Goal: Information Seeking & Learning: Learn about a topic

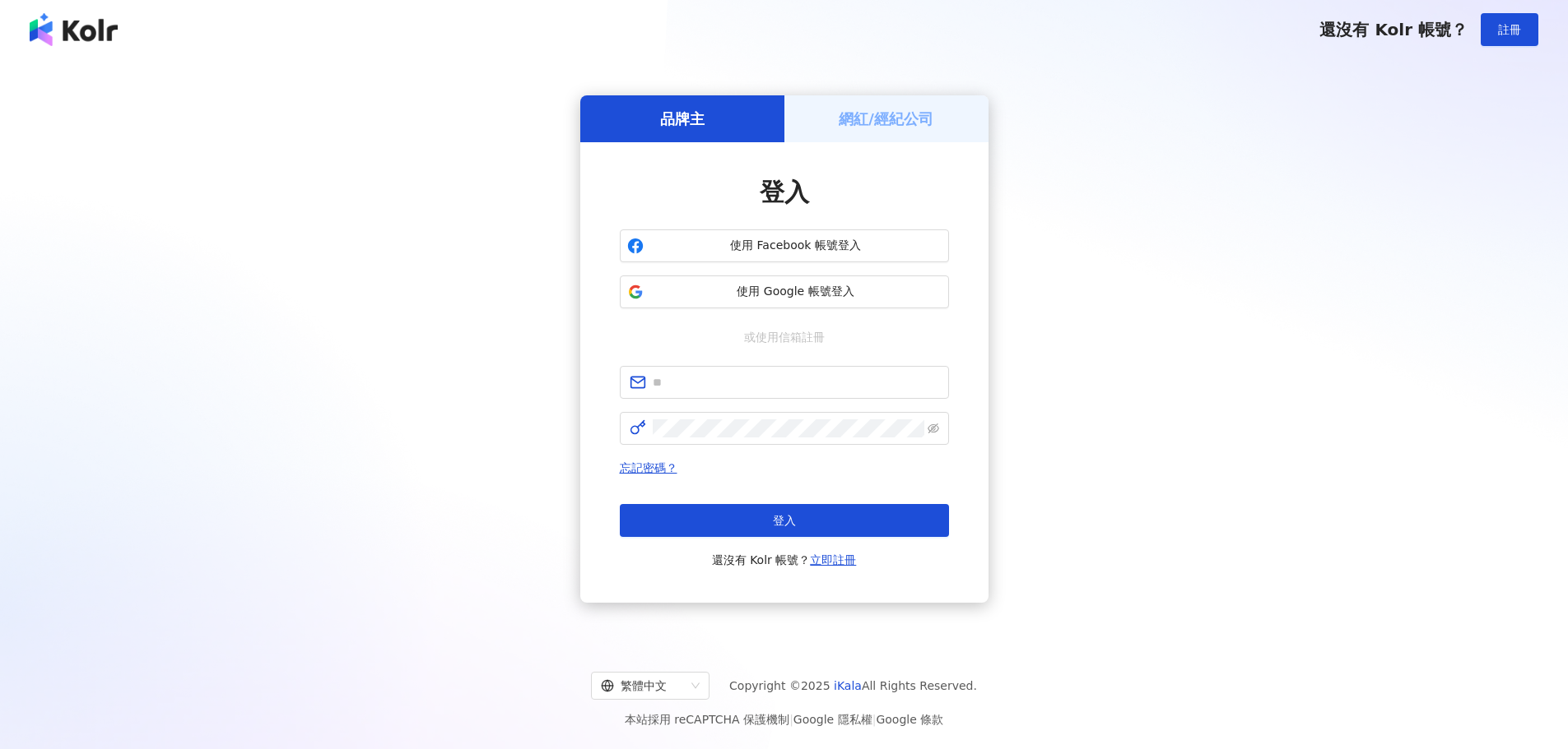
click at [820, 293] on span "使用 Google 帳號登入" at bounding box center [796, 291] width 292 height 16
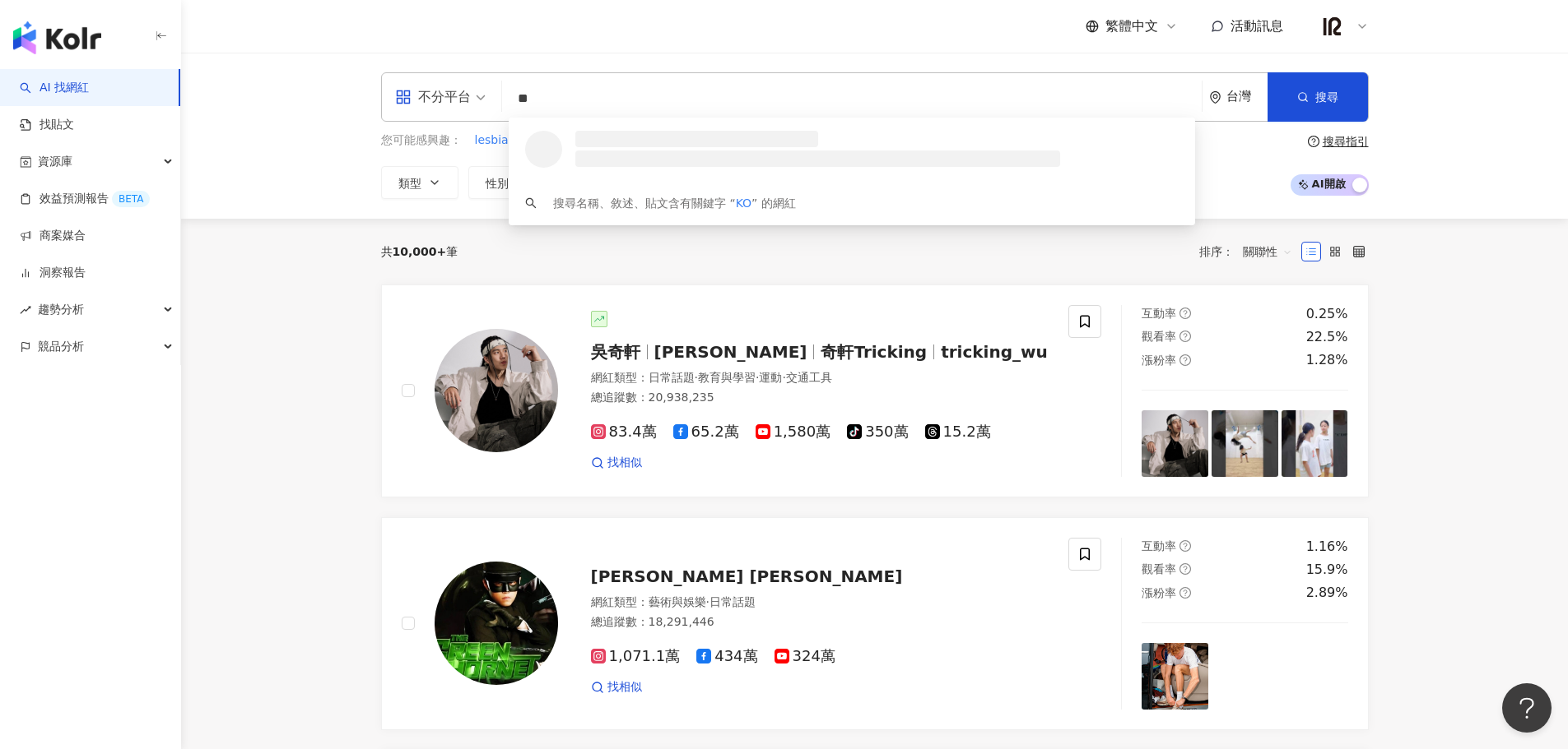
type input "*"
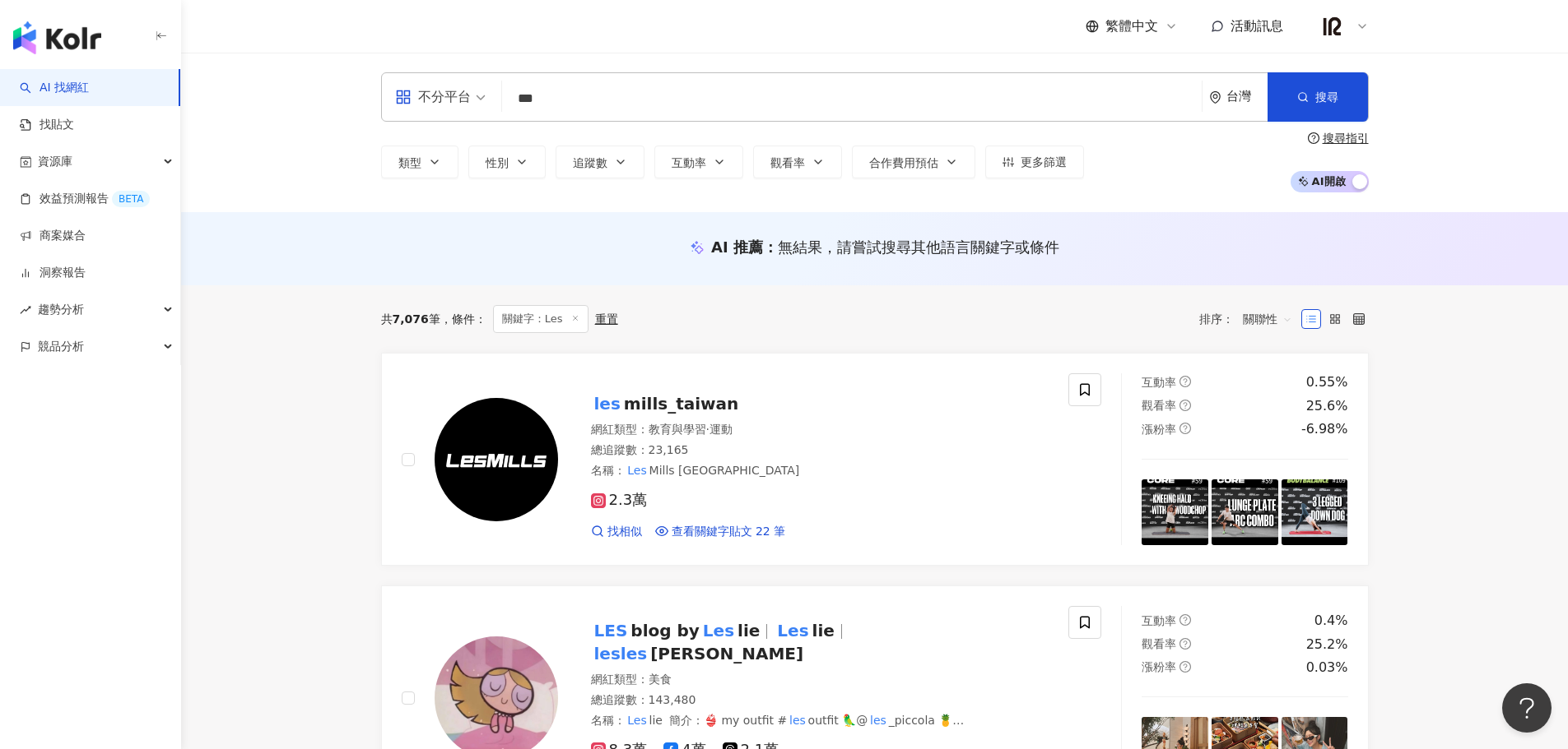
click at [647, 101] on input "***" at bounding box center [851, 98] width 686 height 32
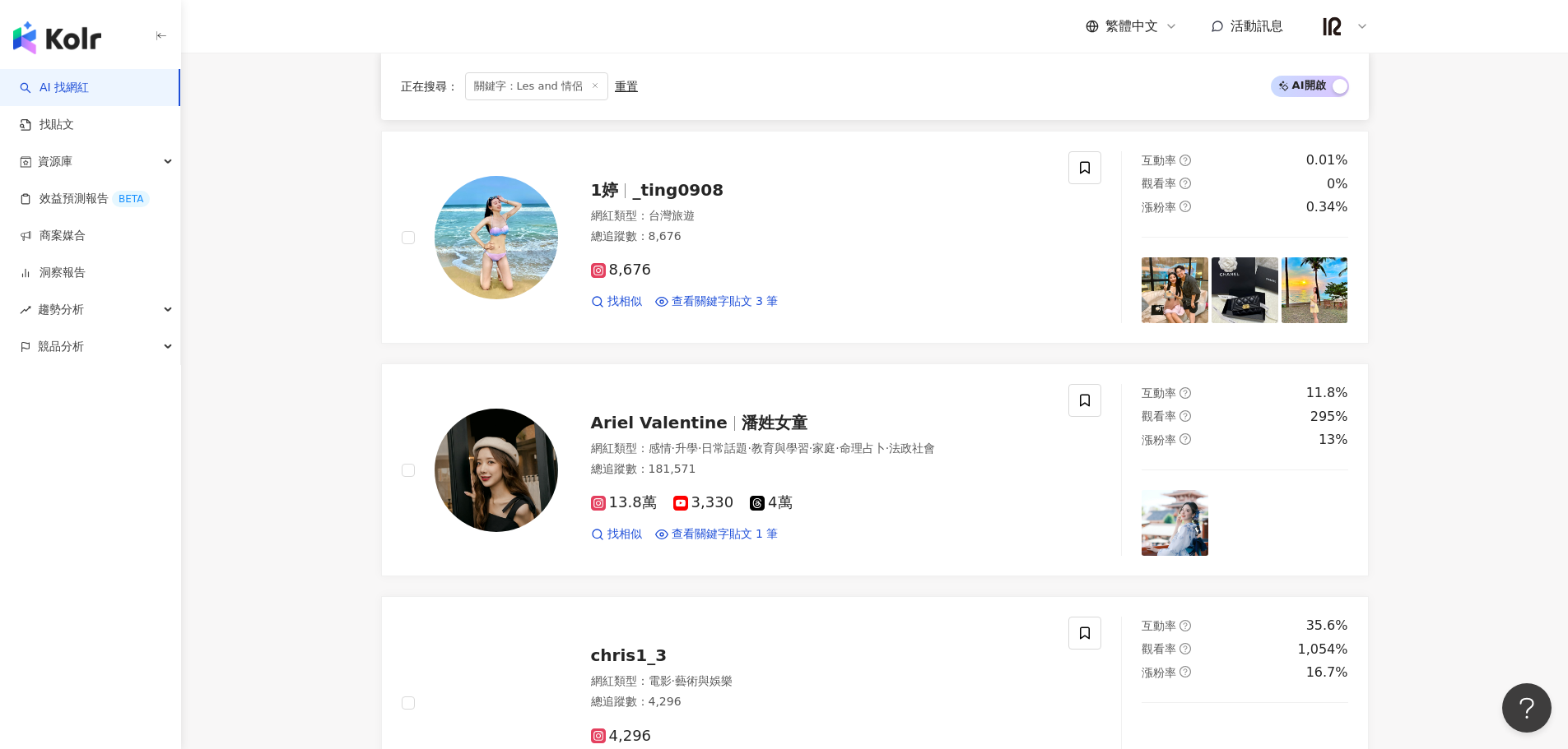
scroll to position [2056, 0]
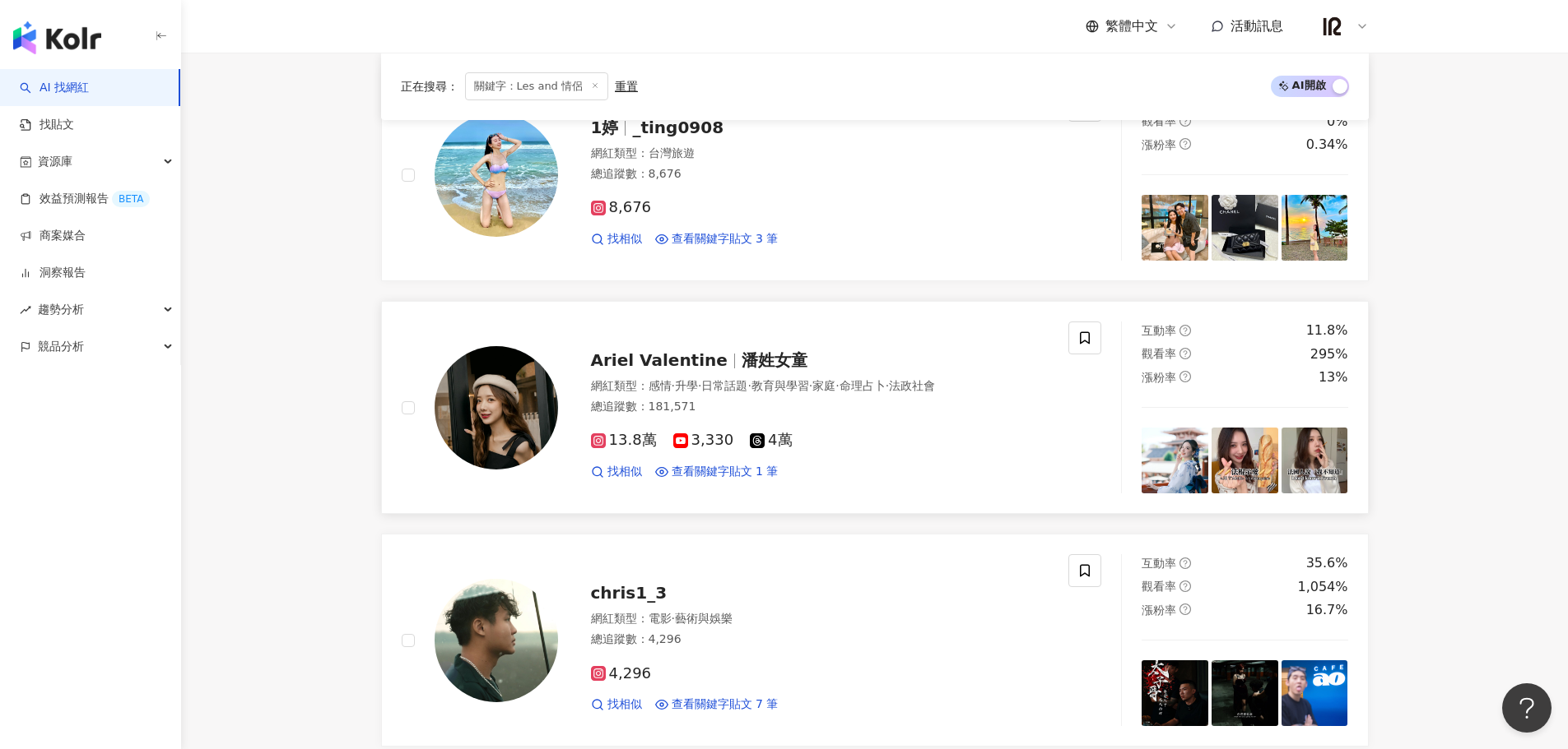
type input "**********"
click at [717, 360] on span "Ariel Valentine" at bounding box center [666, 360] width 151 height 20
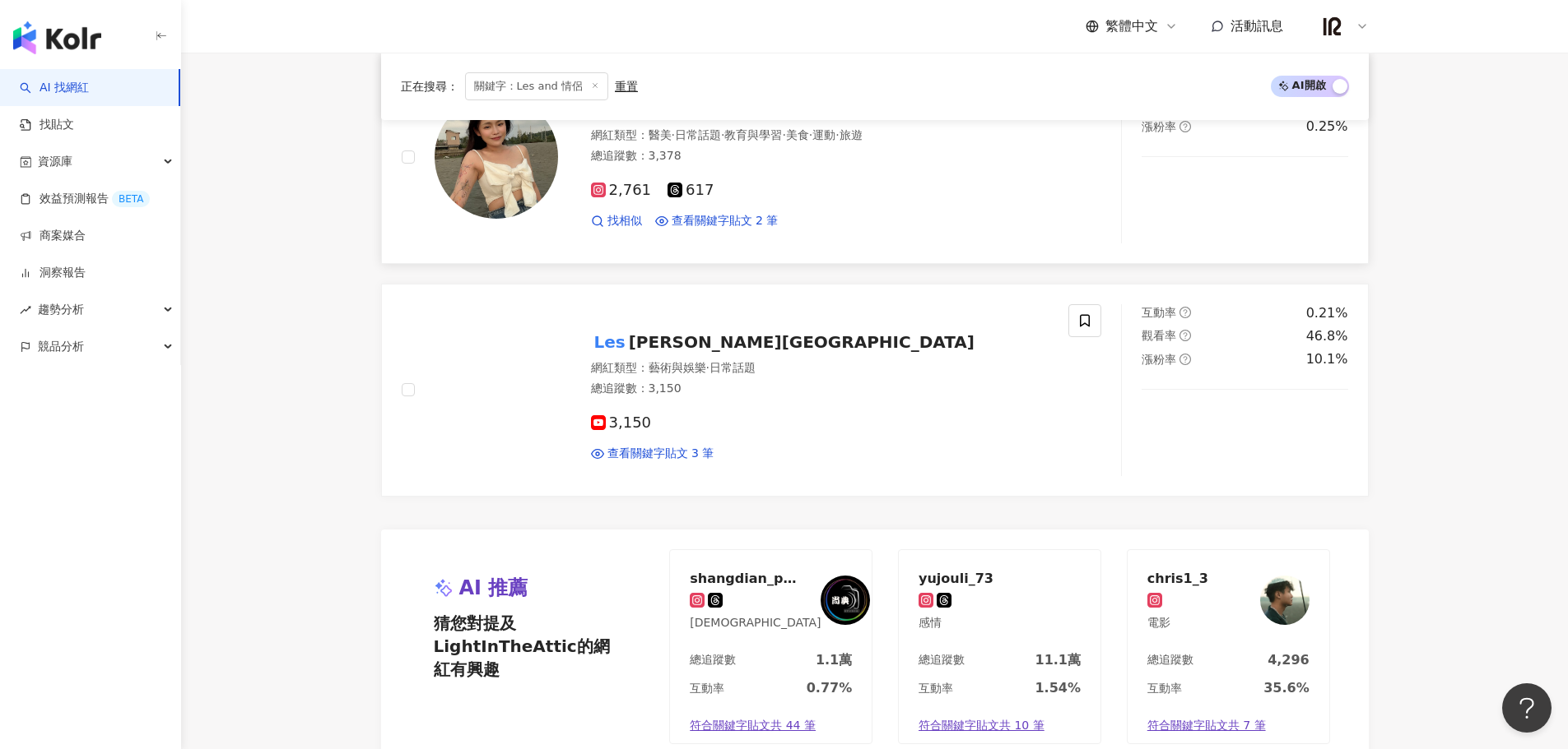
scroll to position [3016, 0]
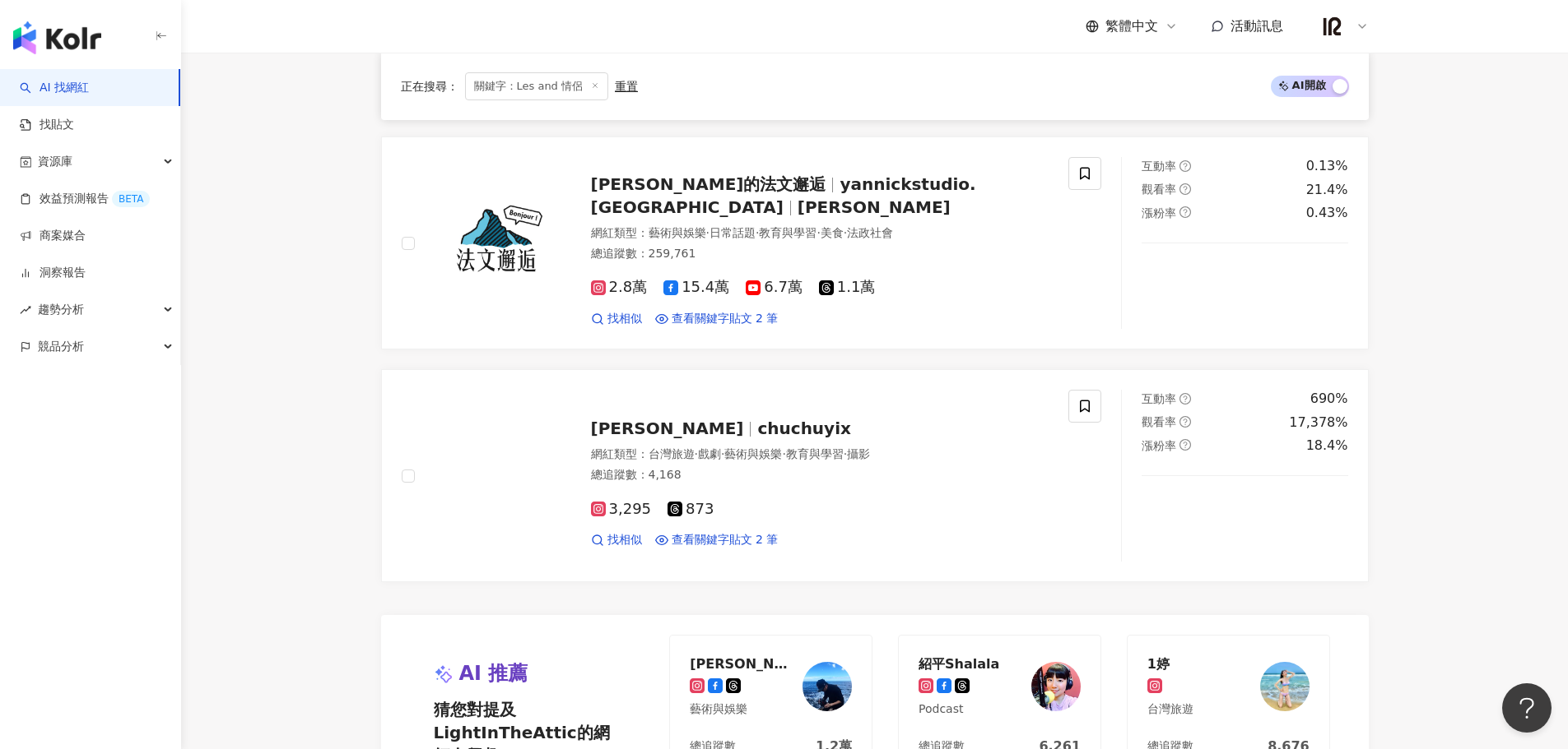
scroll to position [2831, 0]
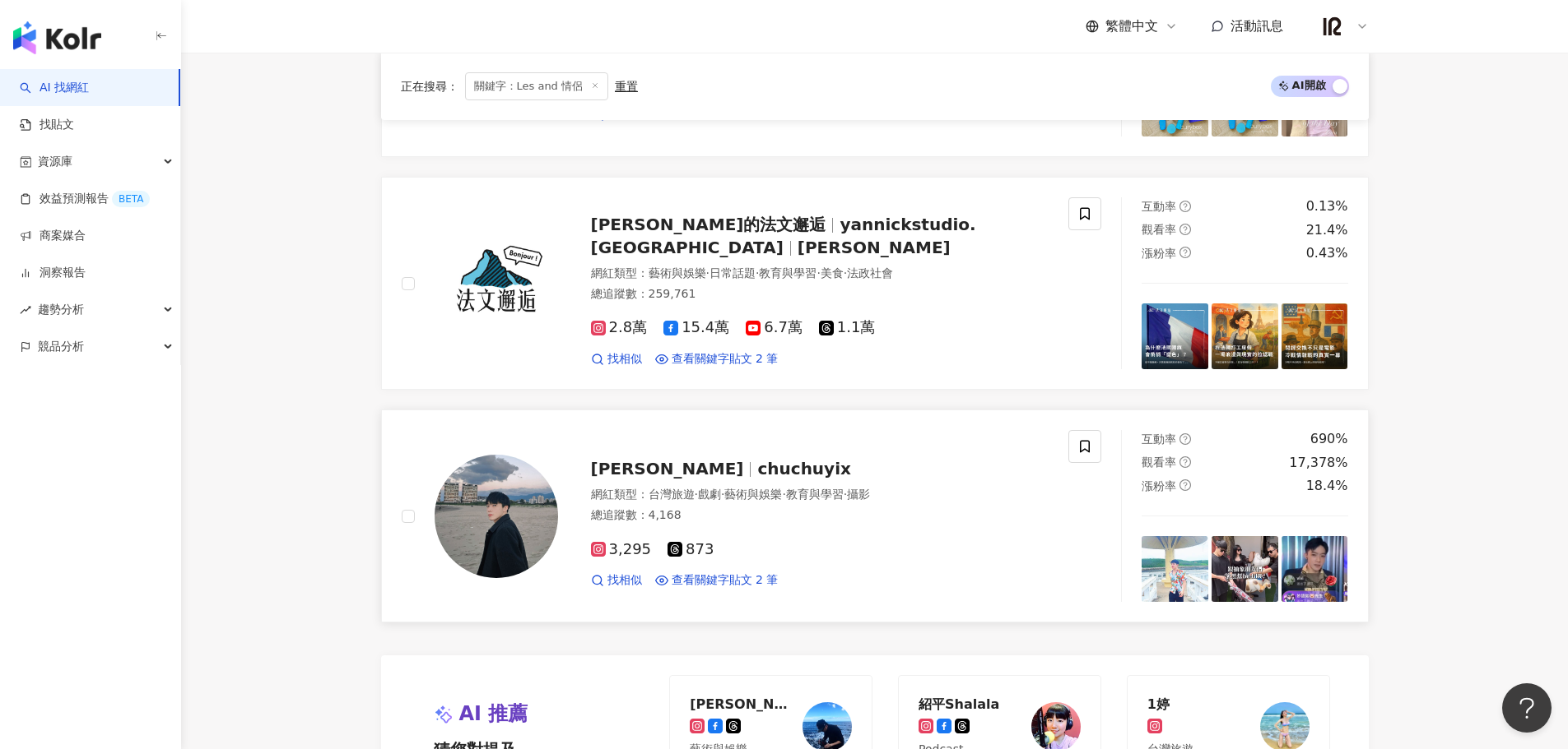
click at [717, 481] on div "朱奕勳 chuchuyix 網紅類型 ： 台灣旅遊 · 戲劇 · 藝術與娛樂 · 教育與學習 · 攝影 總追蹤數 ： 4,168 3,295 873 找相似 …" at bounding box center [803, 516] width 491 height 144
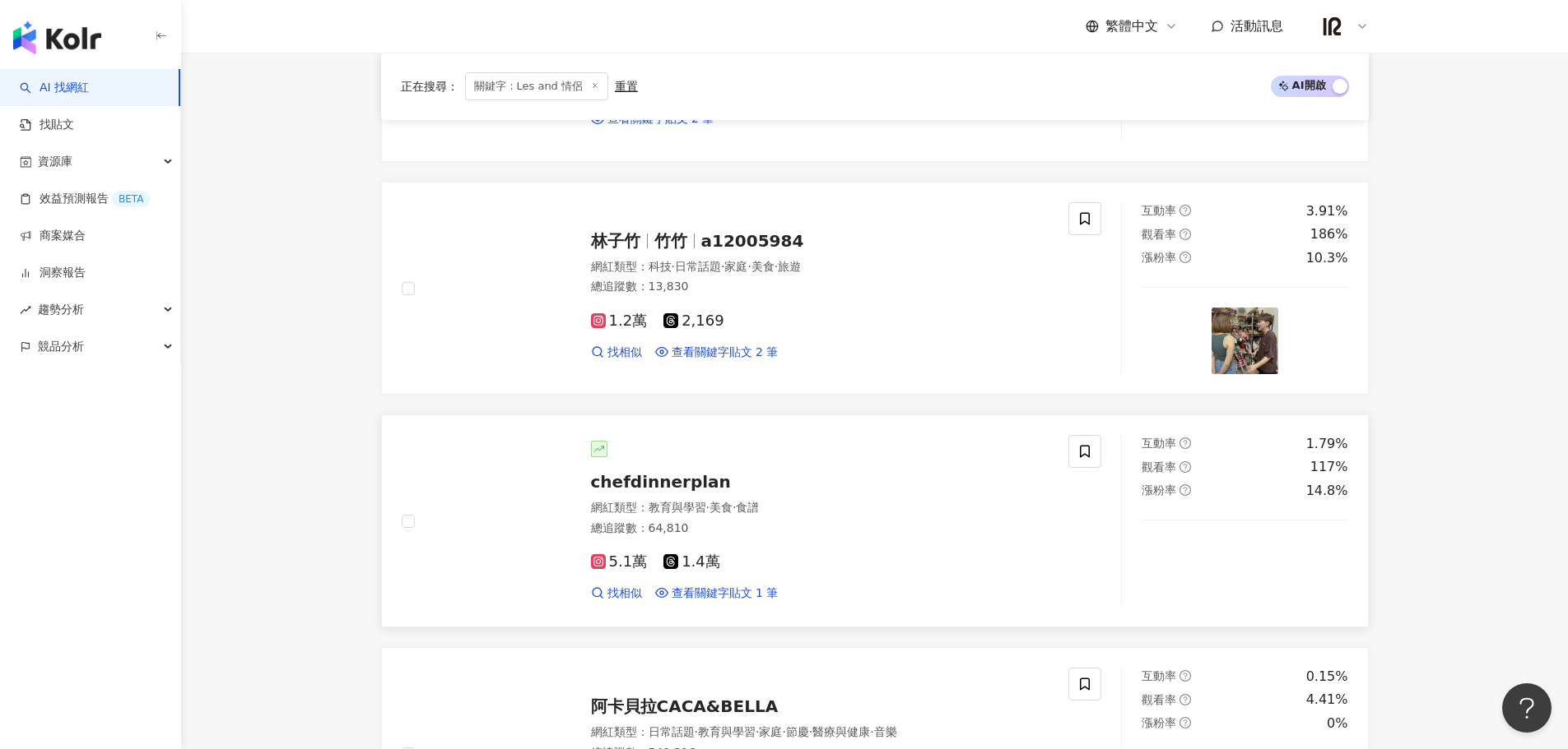
scroll to position [912, 0]
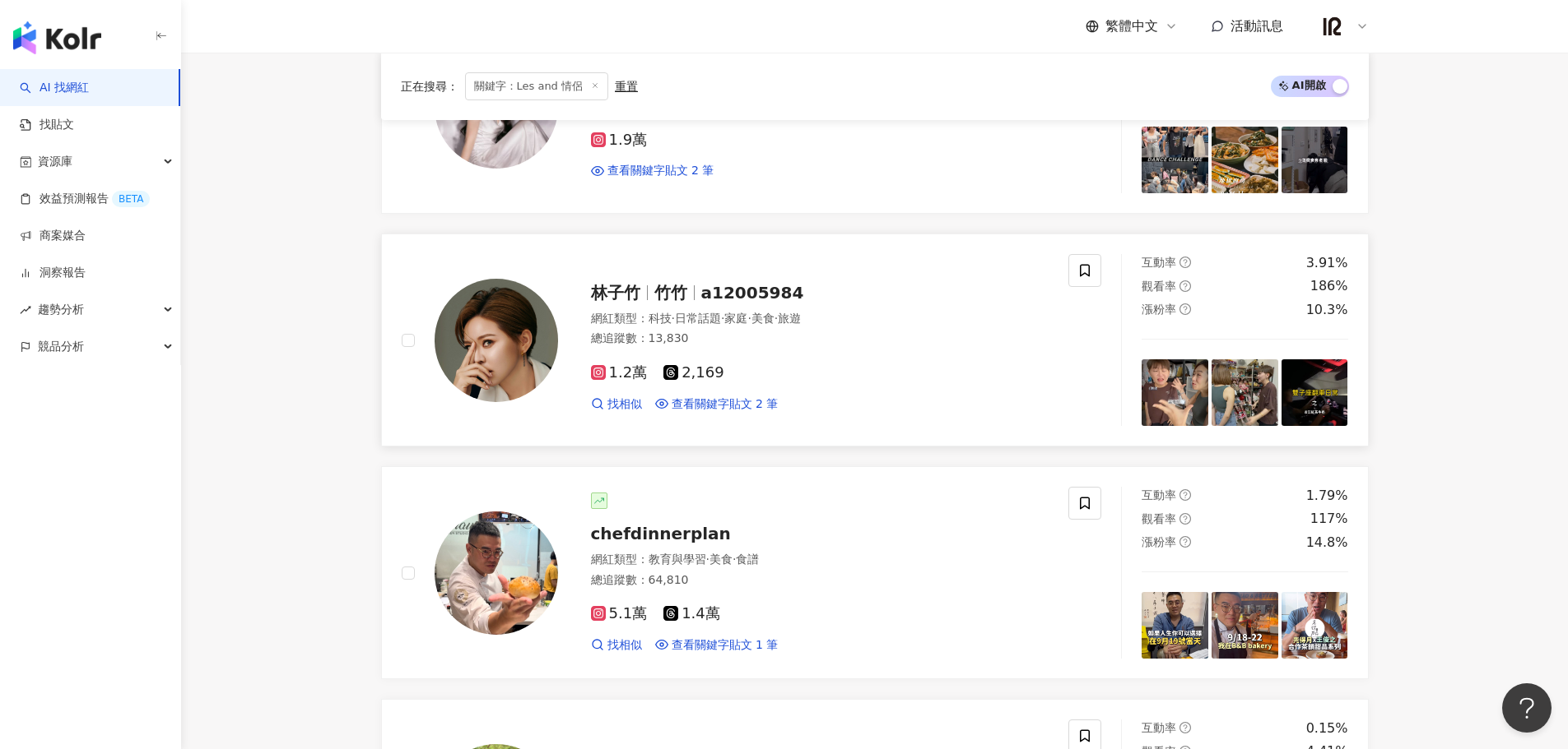
click at [737, 294] on span "a12005984" at bounding box center [752, 292] width 103 height 20
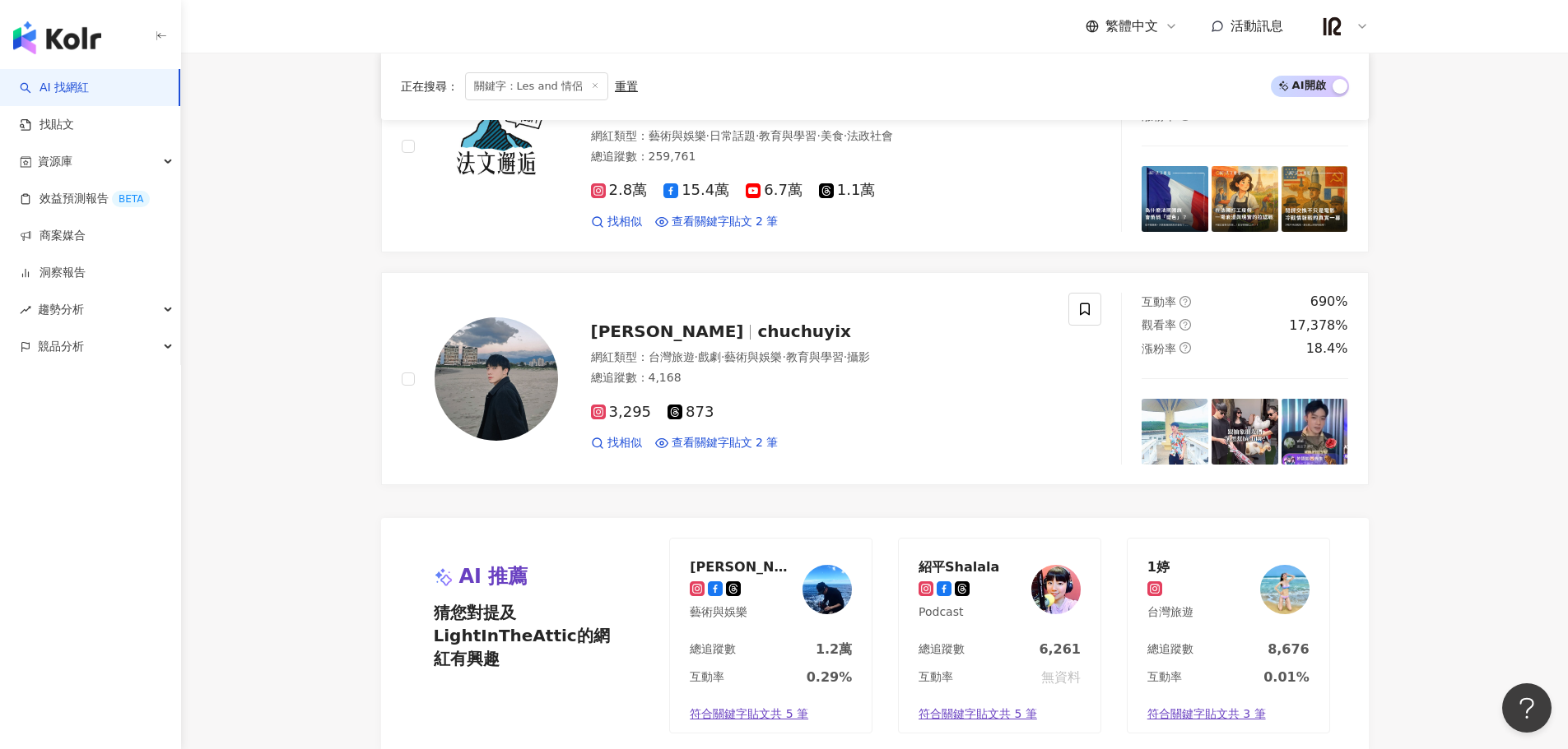
scroll to position [3403, 0]
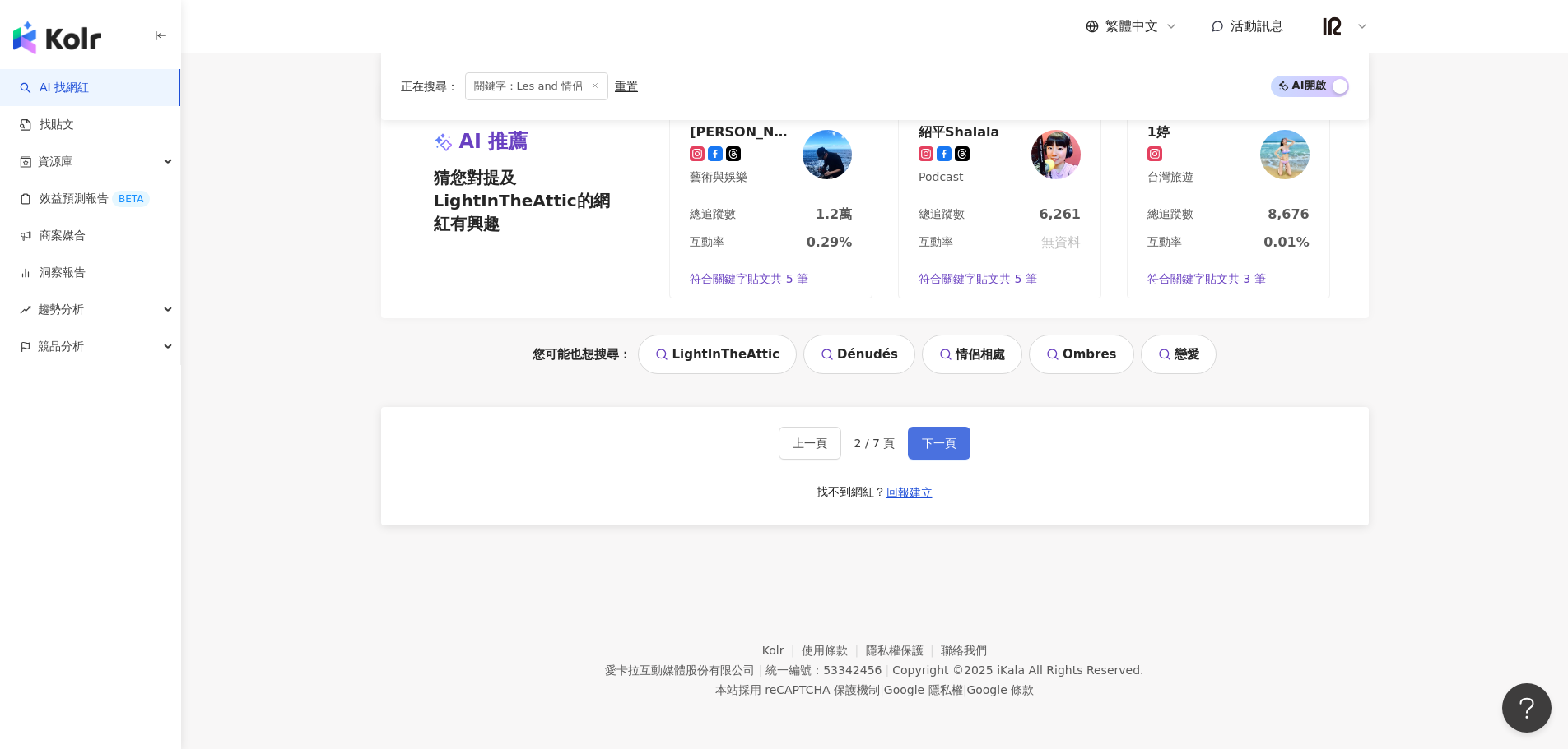
click at [932, 441] on span "下一頁" at bounding box center [939, 443] width 35 height 13
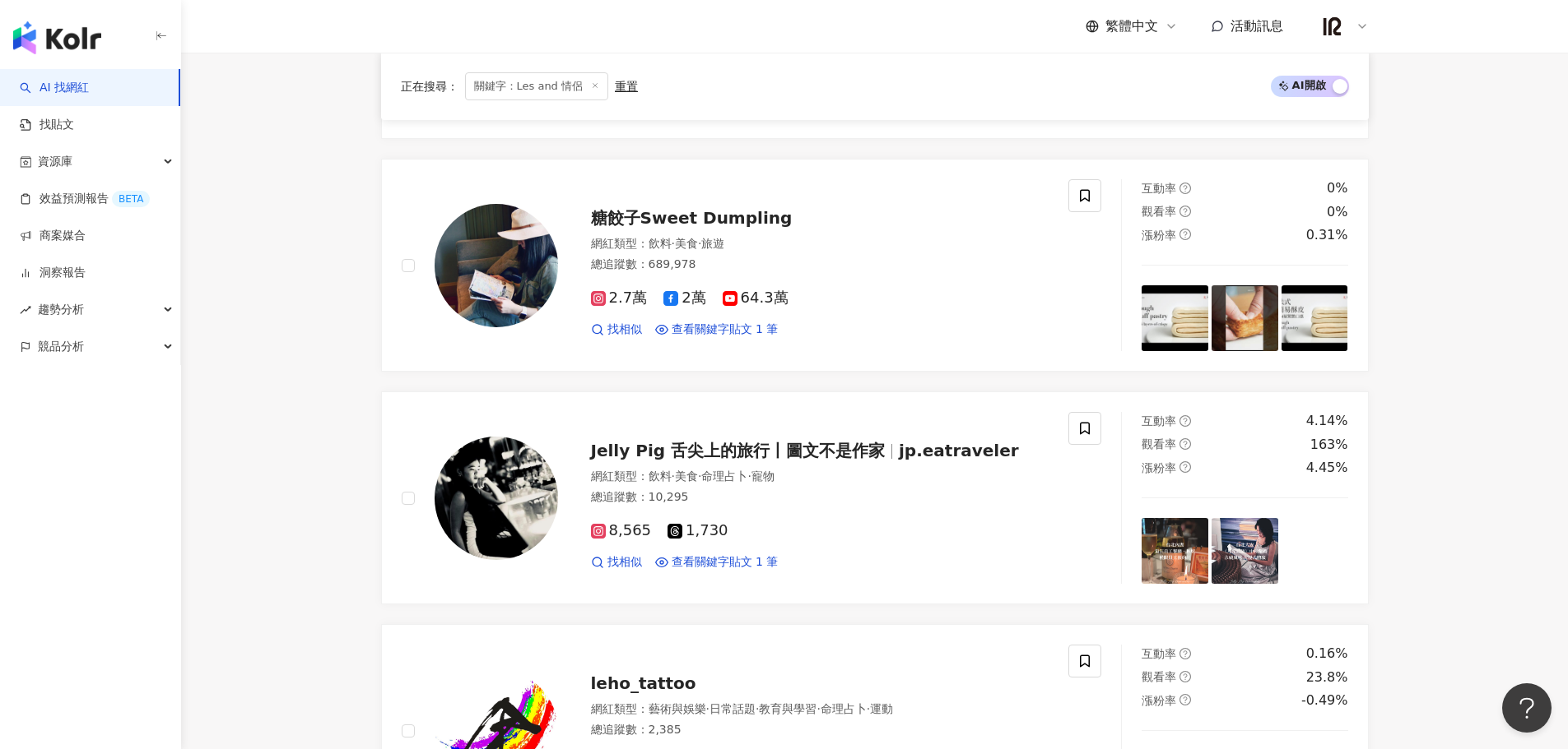
scroll to position [1944, 0]
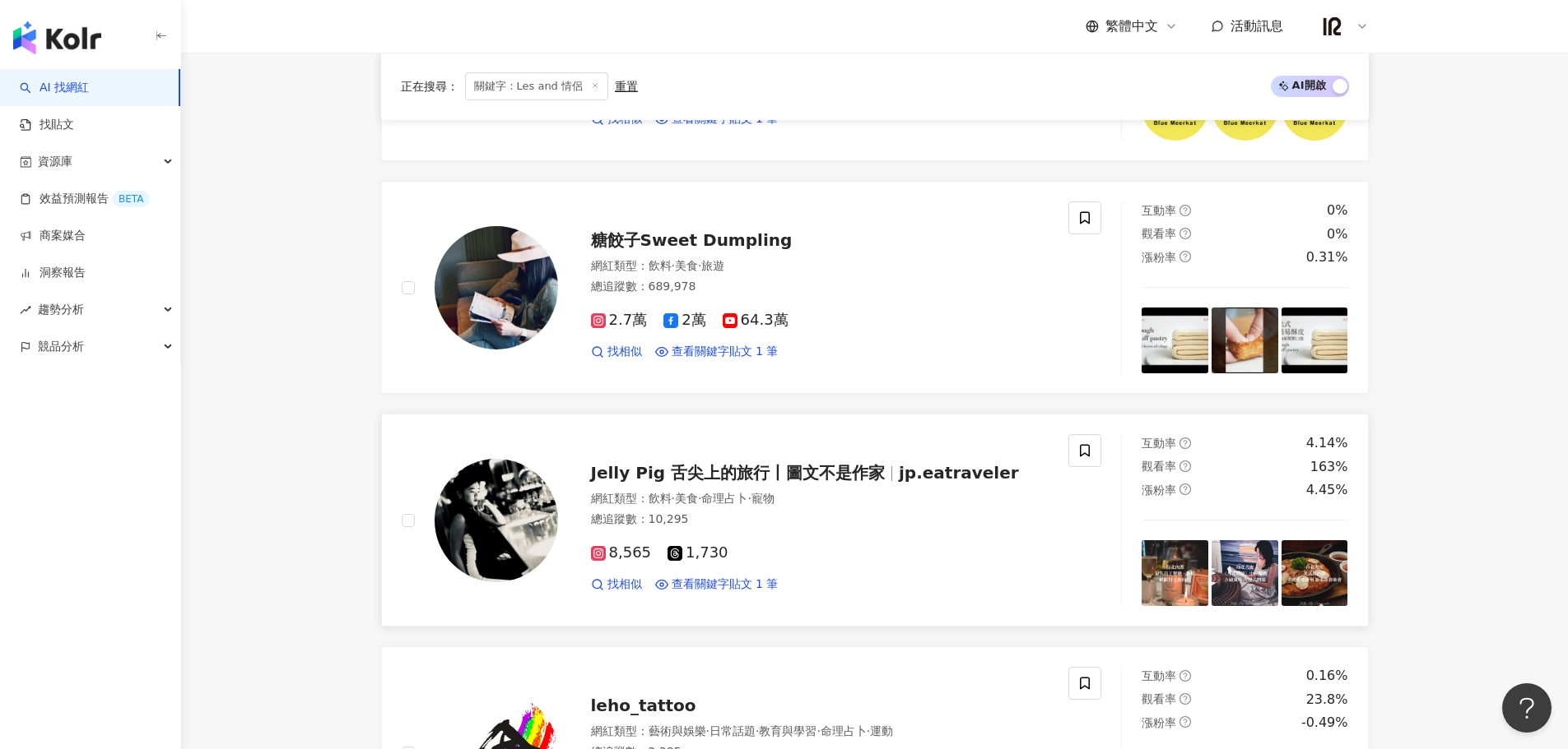
click at [939, 472] on span "jp.eatraveler" at bounding box center [958, 472] width 120 height 20
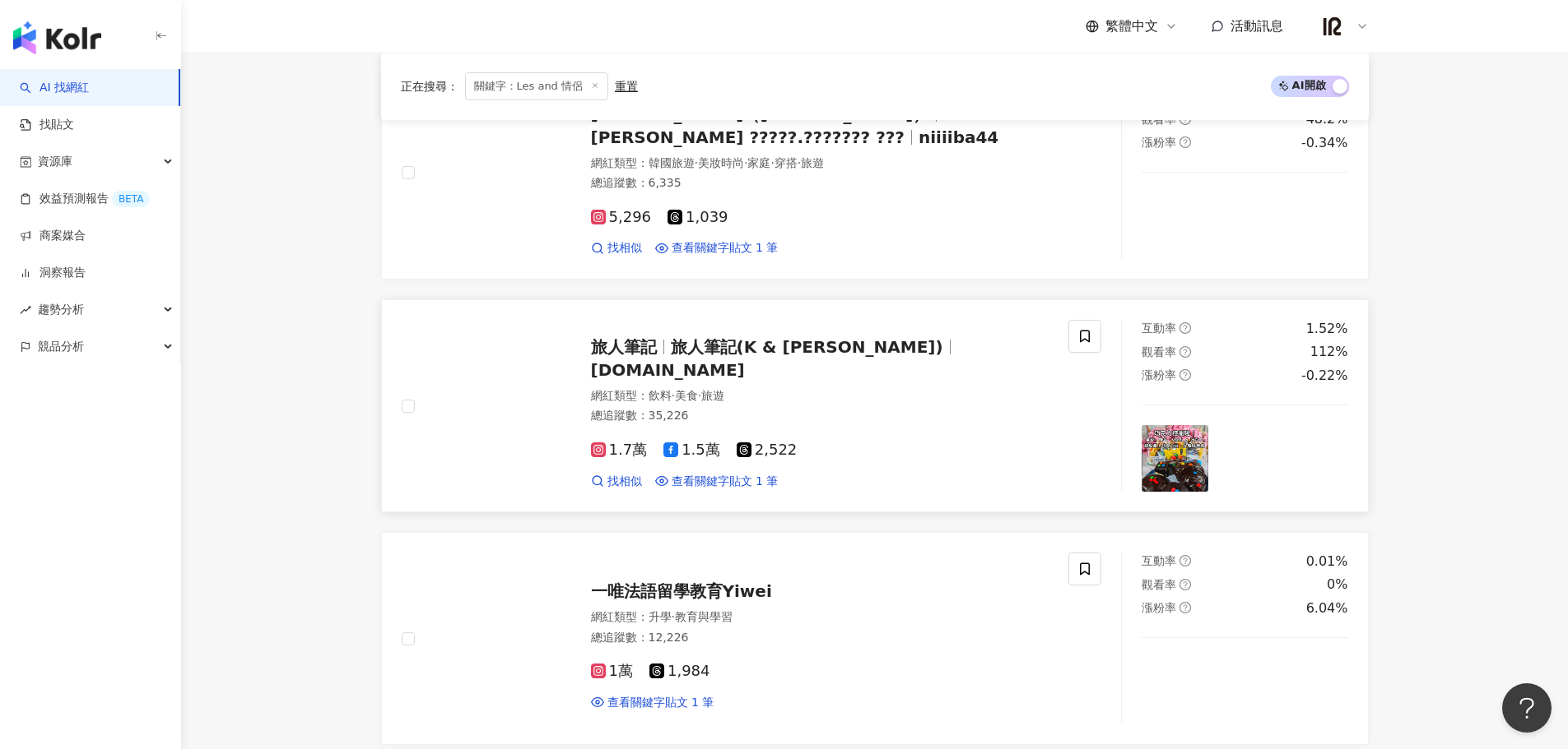
scroll to position [710, 0]
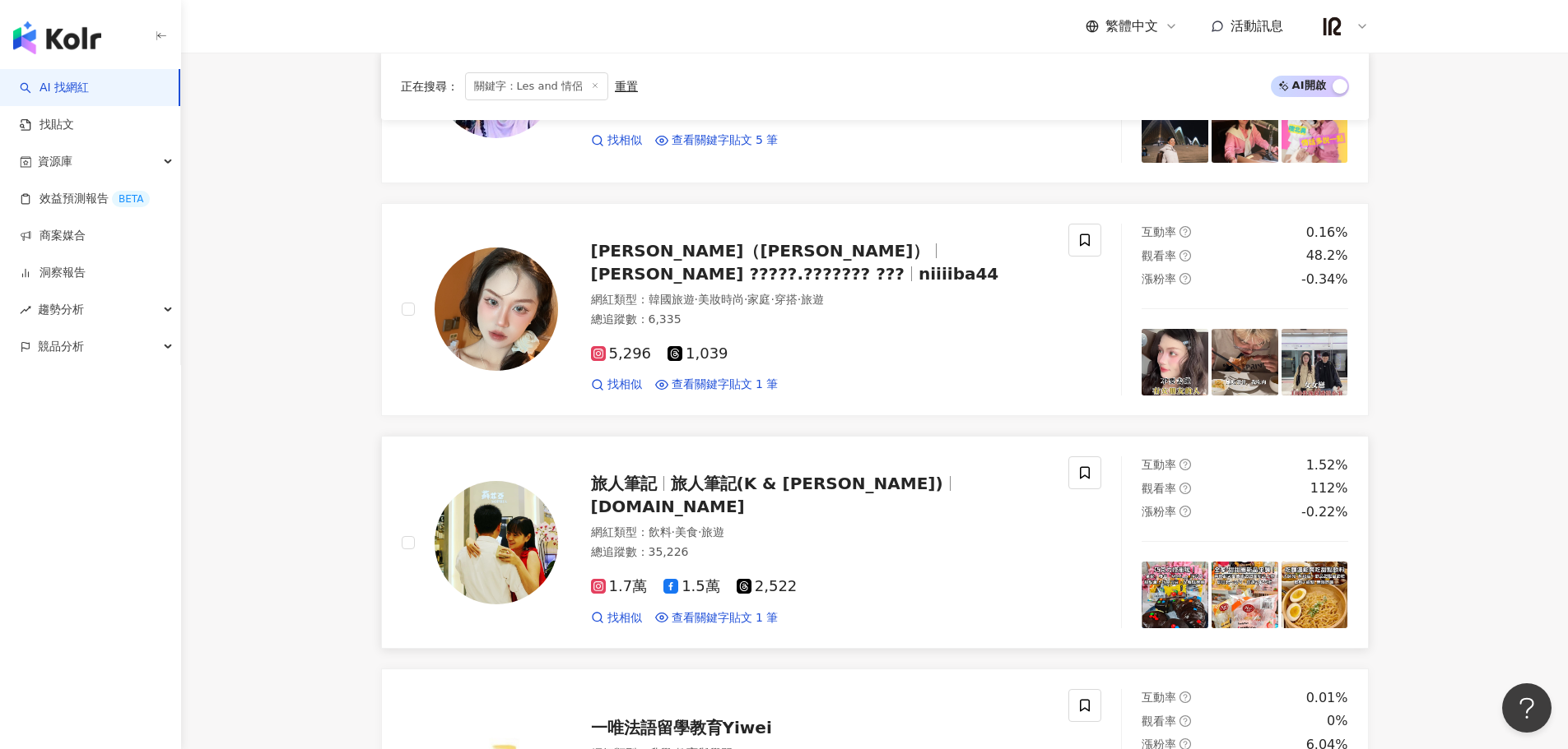
click at [799, 493] on span "旅人筆記(K & Vicky)" at bounding box center [807, 483] width 272 height 20
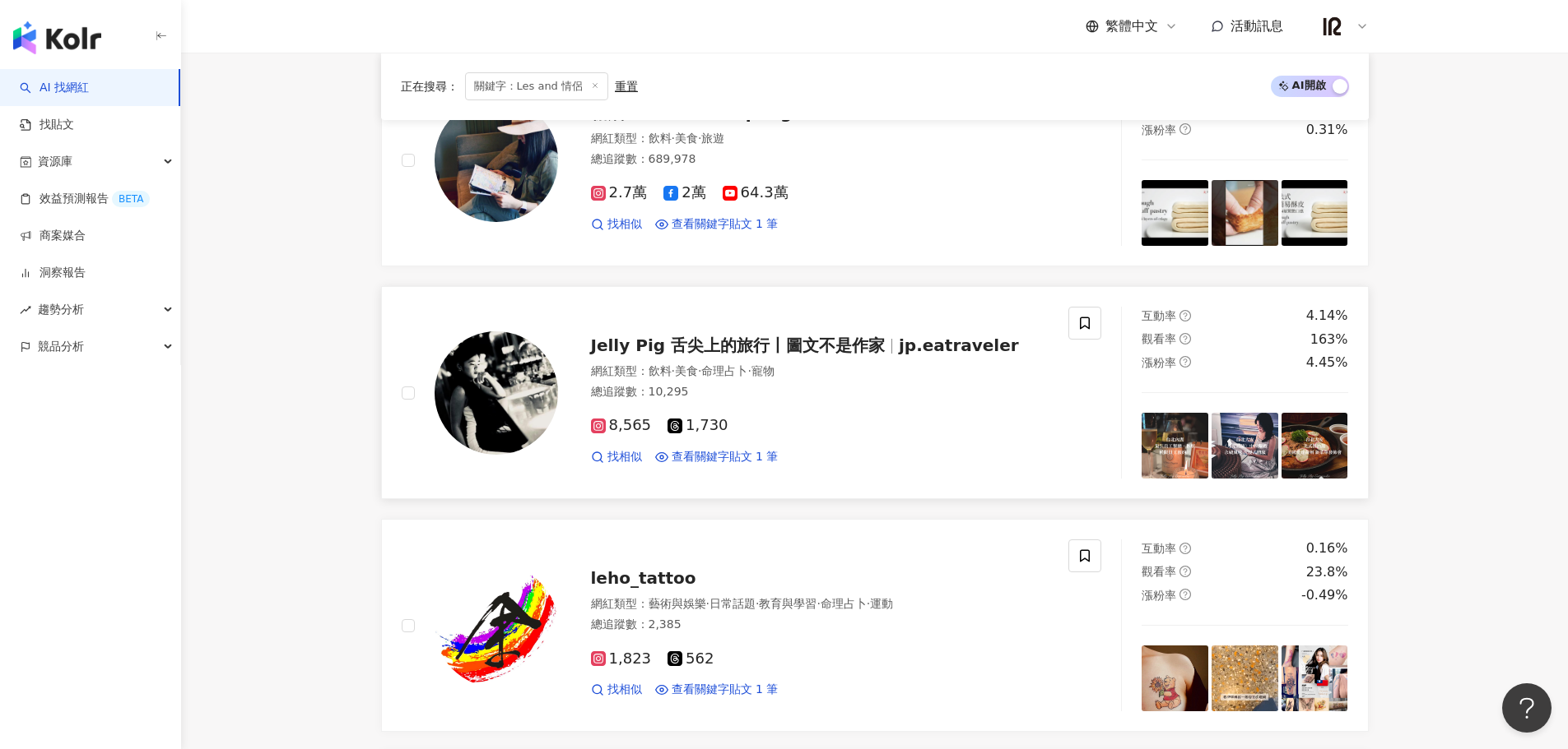
scroll to position [2902, 0]
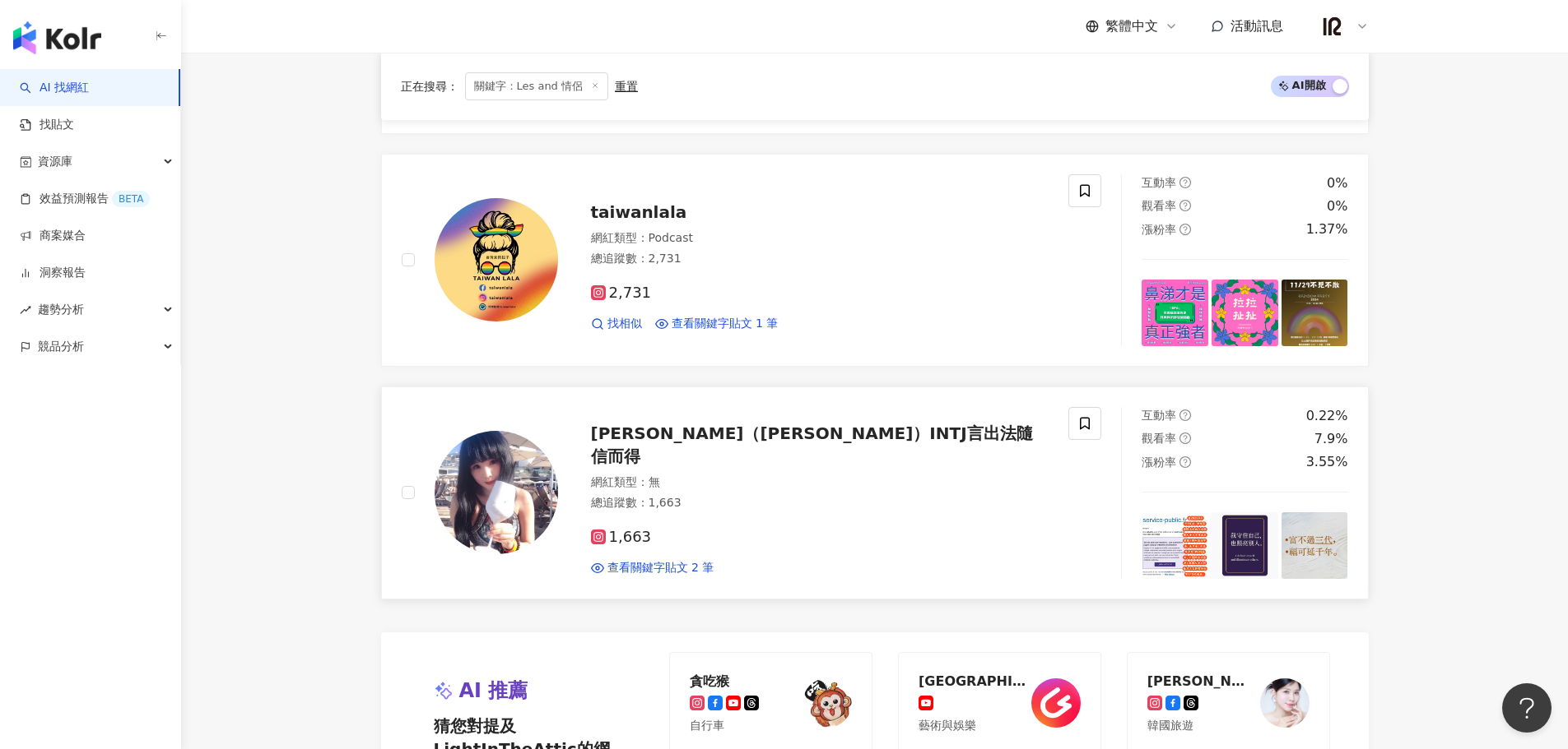
click at [929, 438] on div "Miu 繆（Miwa美羽）INTJ言出法隨 信而得" at bounding box center [820, 445] width 459 height 46
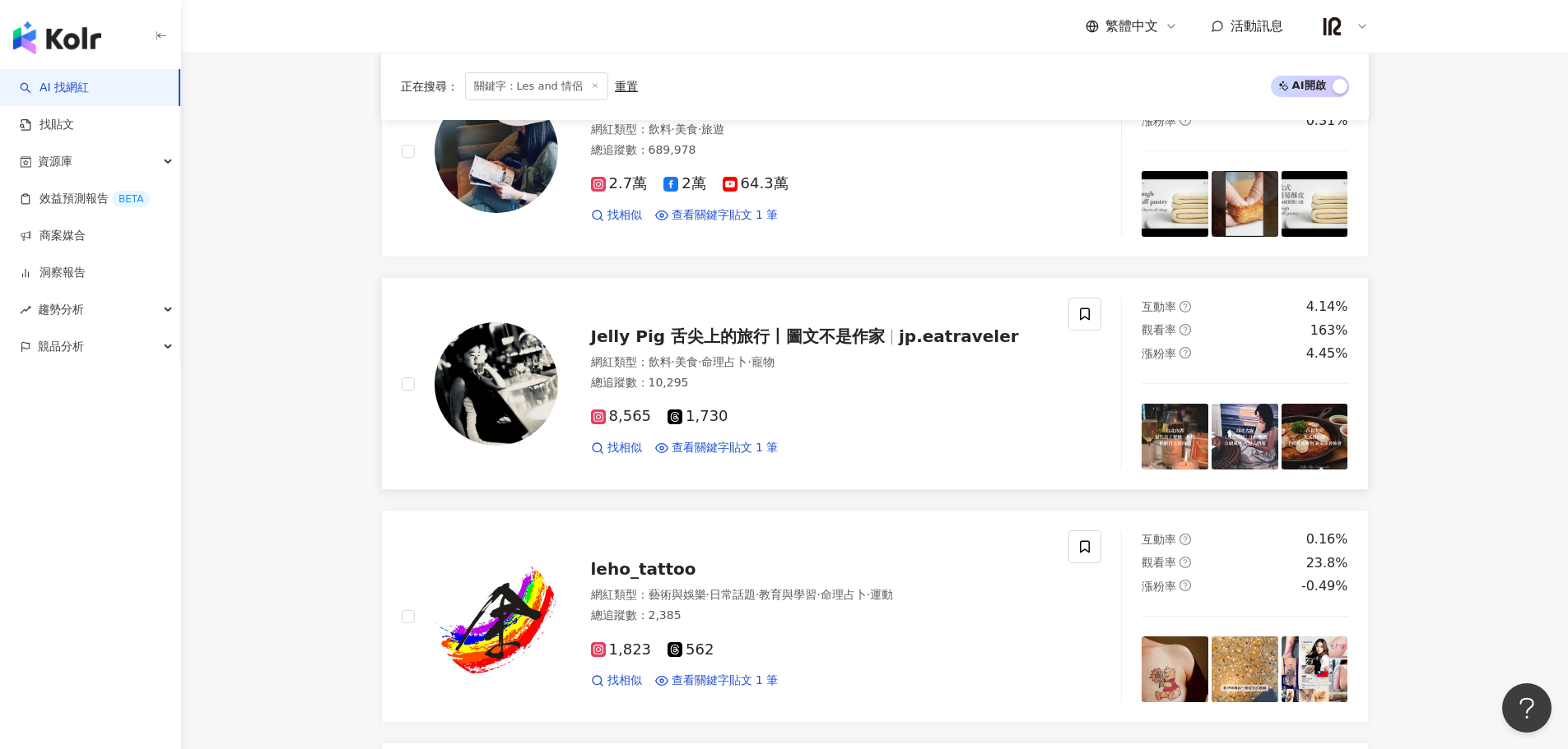
scroll to position [3451, 0]
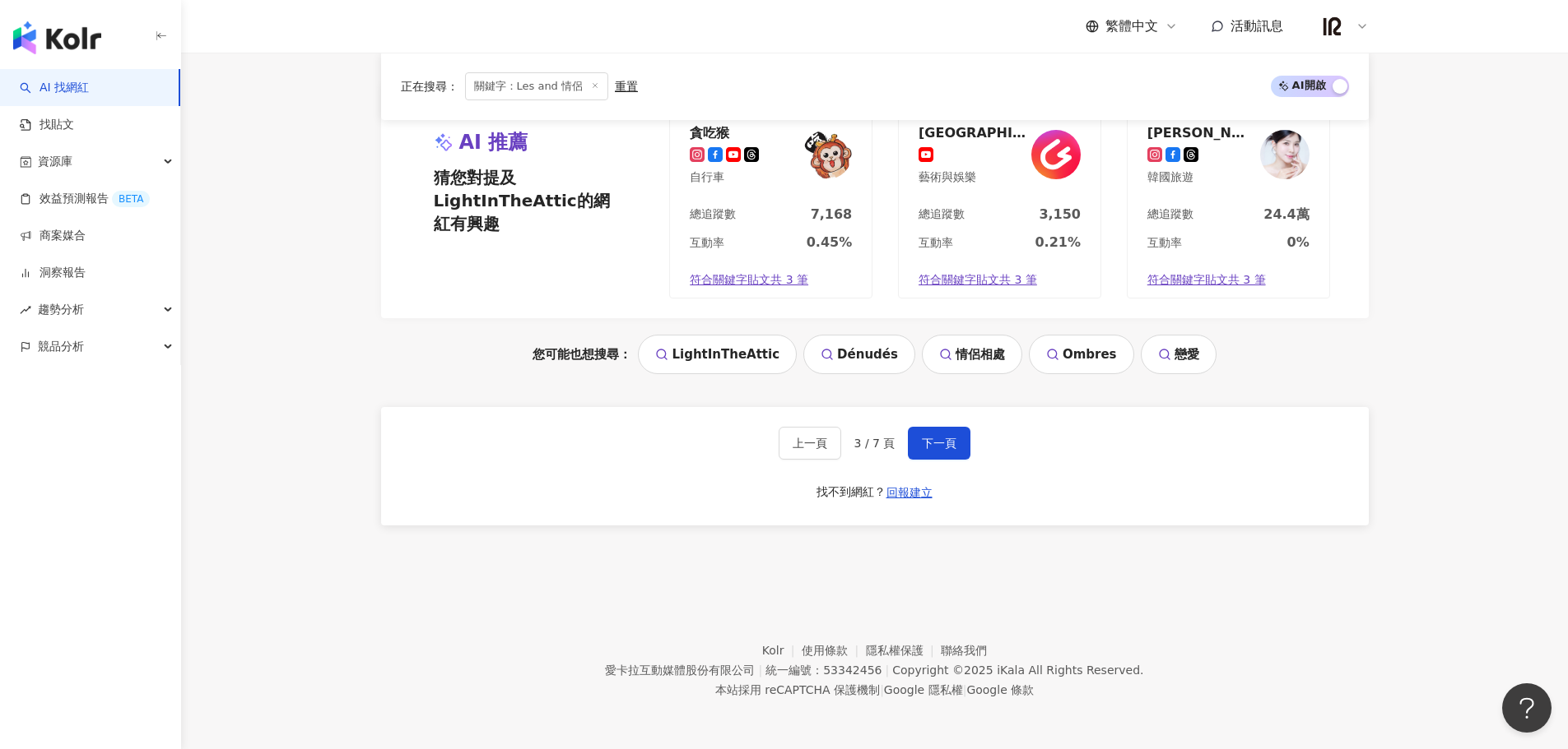
drag, startPoint x: 933, startPoint y: 441, endPoint x: 761, endPoint y: 4, distance: 469.6
click at [933, 441] on span "下一頁" at bounding box center [939, 443] width 35 height 13
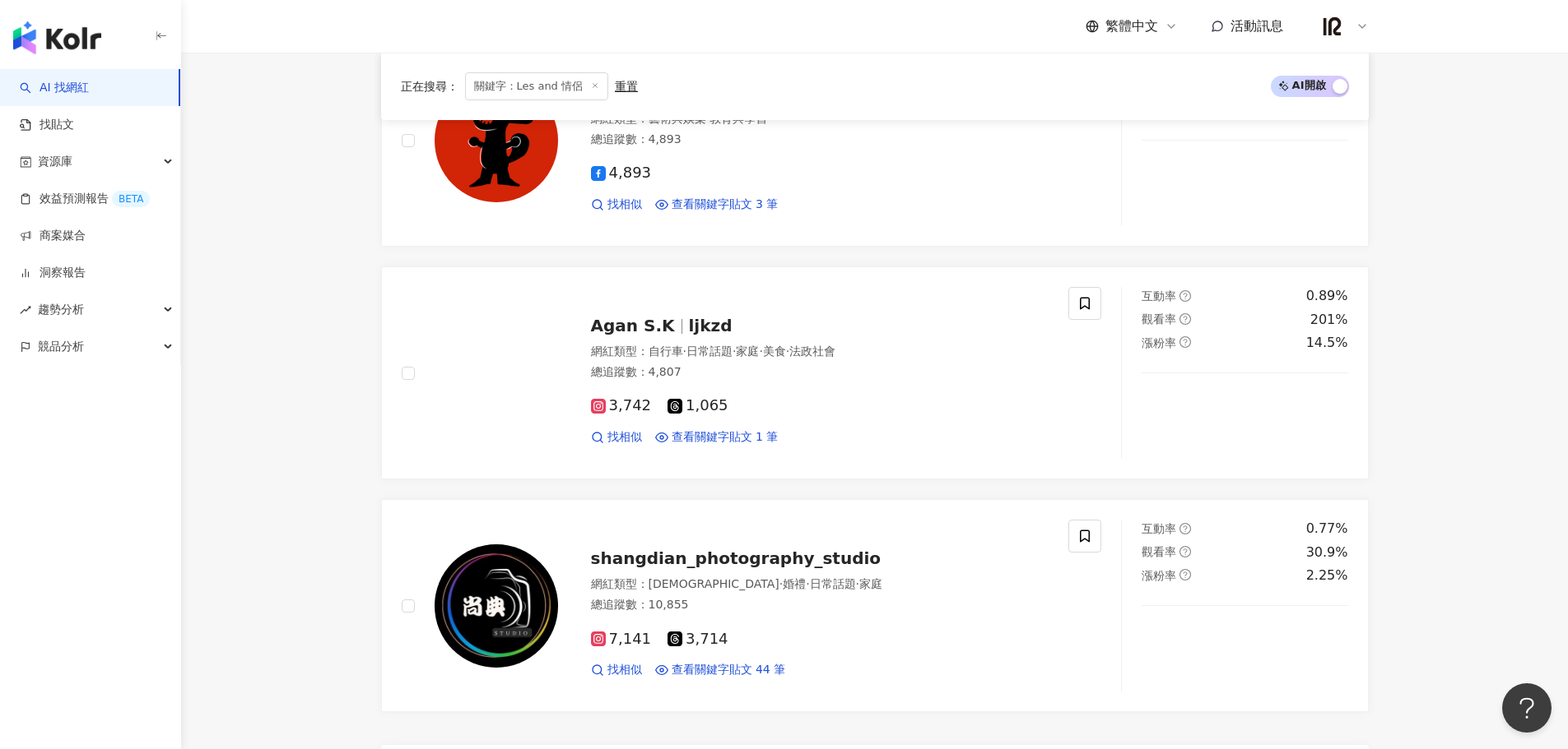
scroll to position [2718, 0]
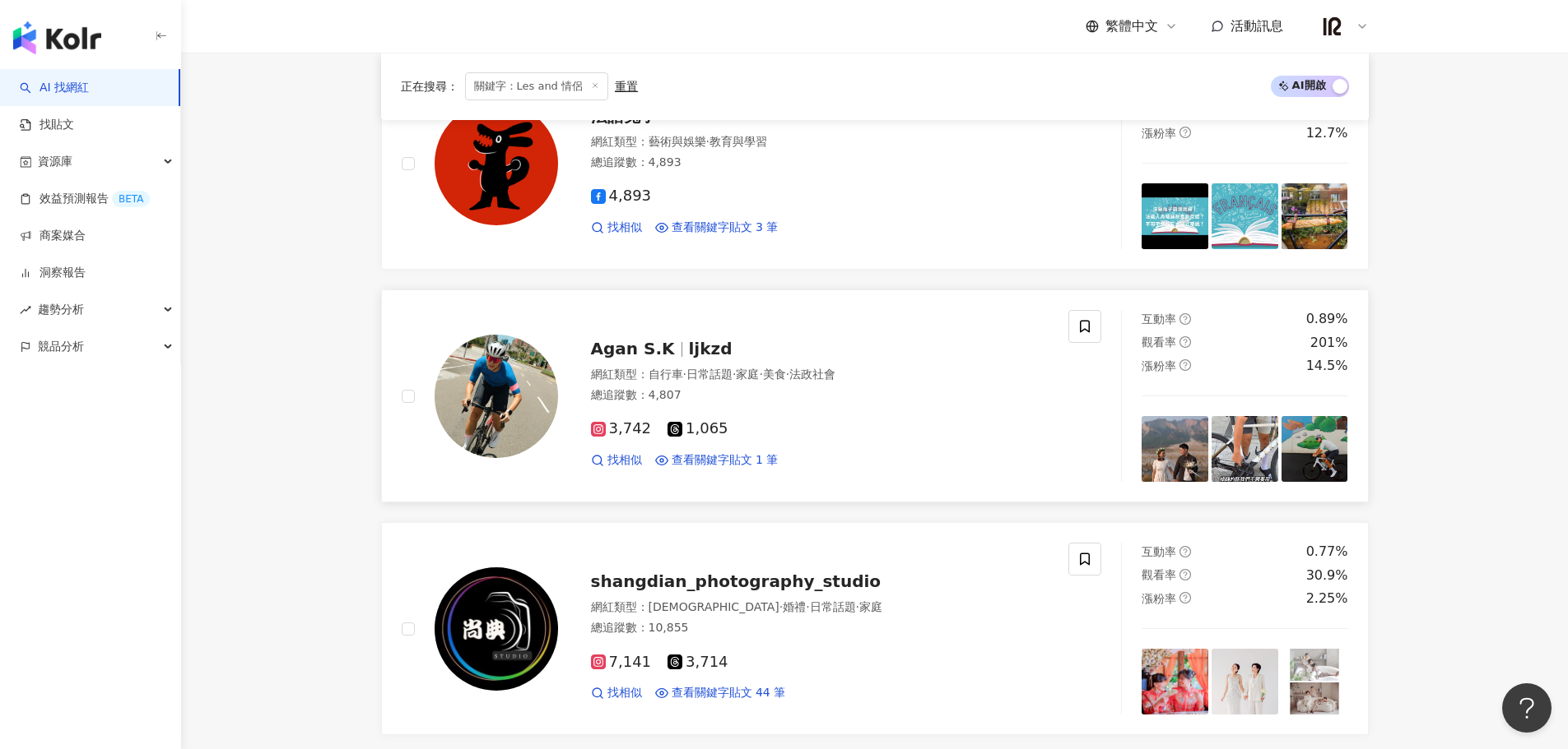
click at [692, 350] on span "ljkzd" at bounding box center [710, 349] width 43 height 20
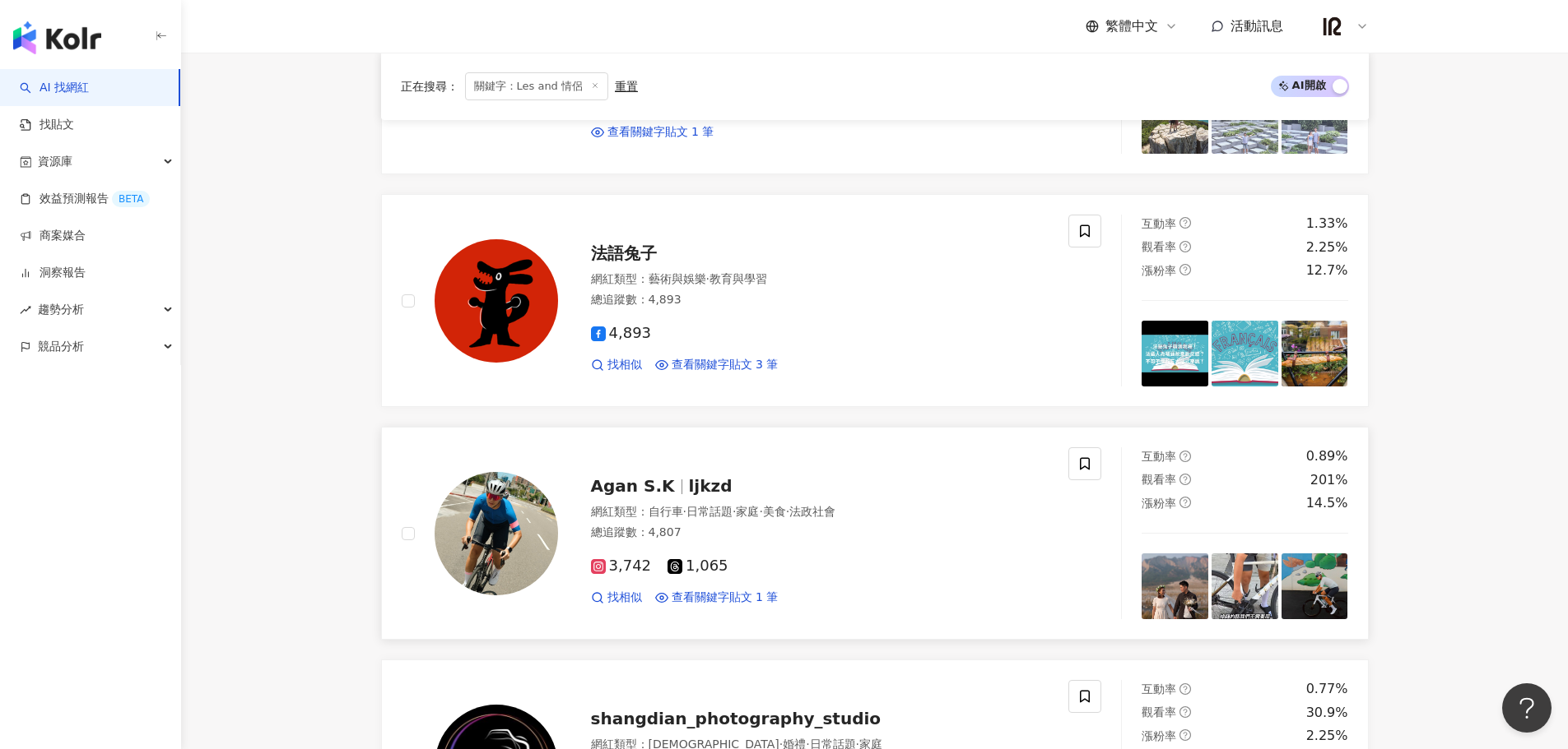
scroll to position [1896, 0]
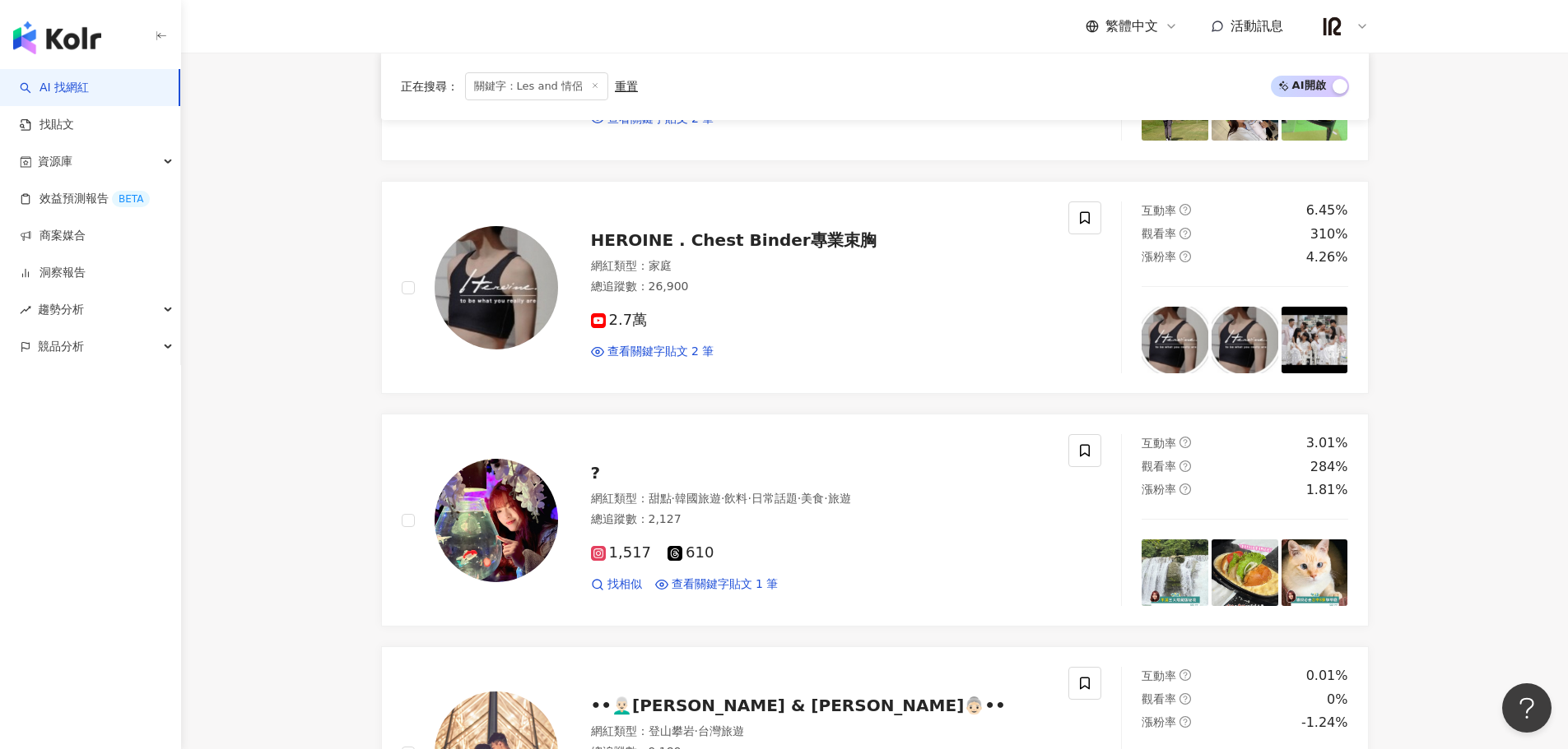
click at [593, 471] on span "?" at bounding box center [596, 472] width 10 height 20
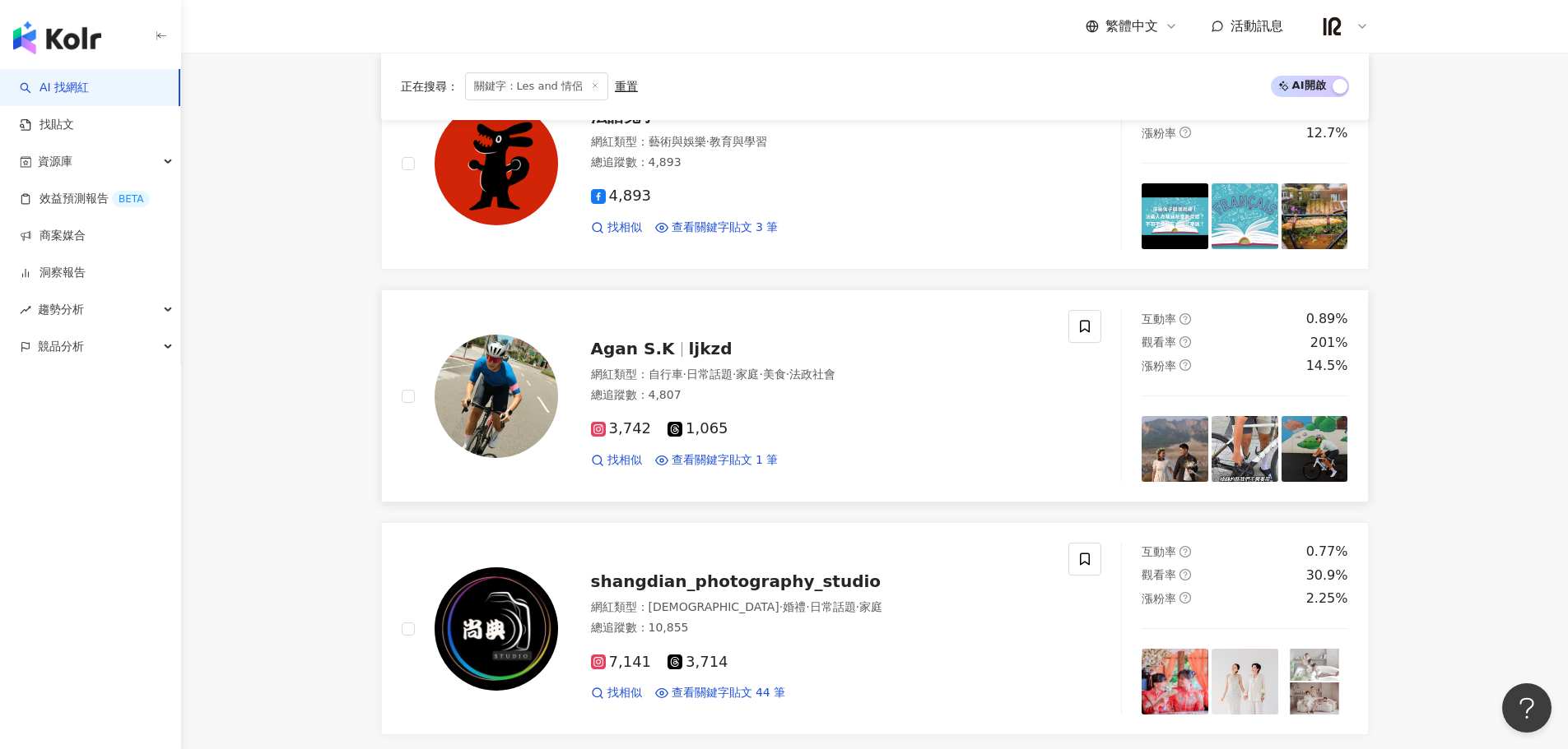
scroll to position [3403, 0]
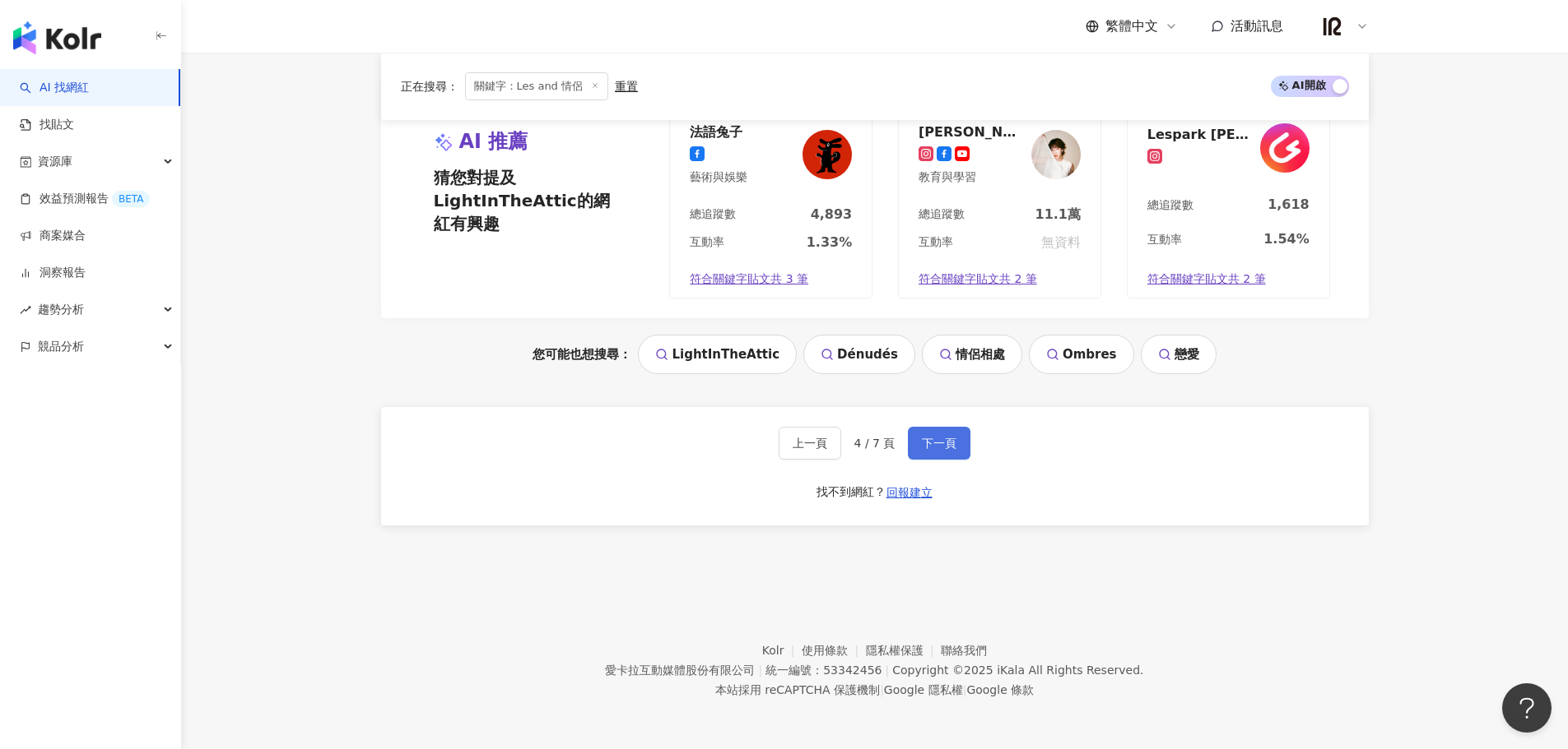
click at [930, 447] on span "下一頁" at bounding box center [939, 443] width 35 height 13
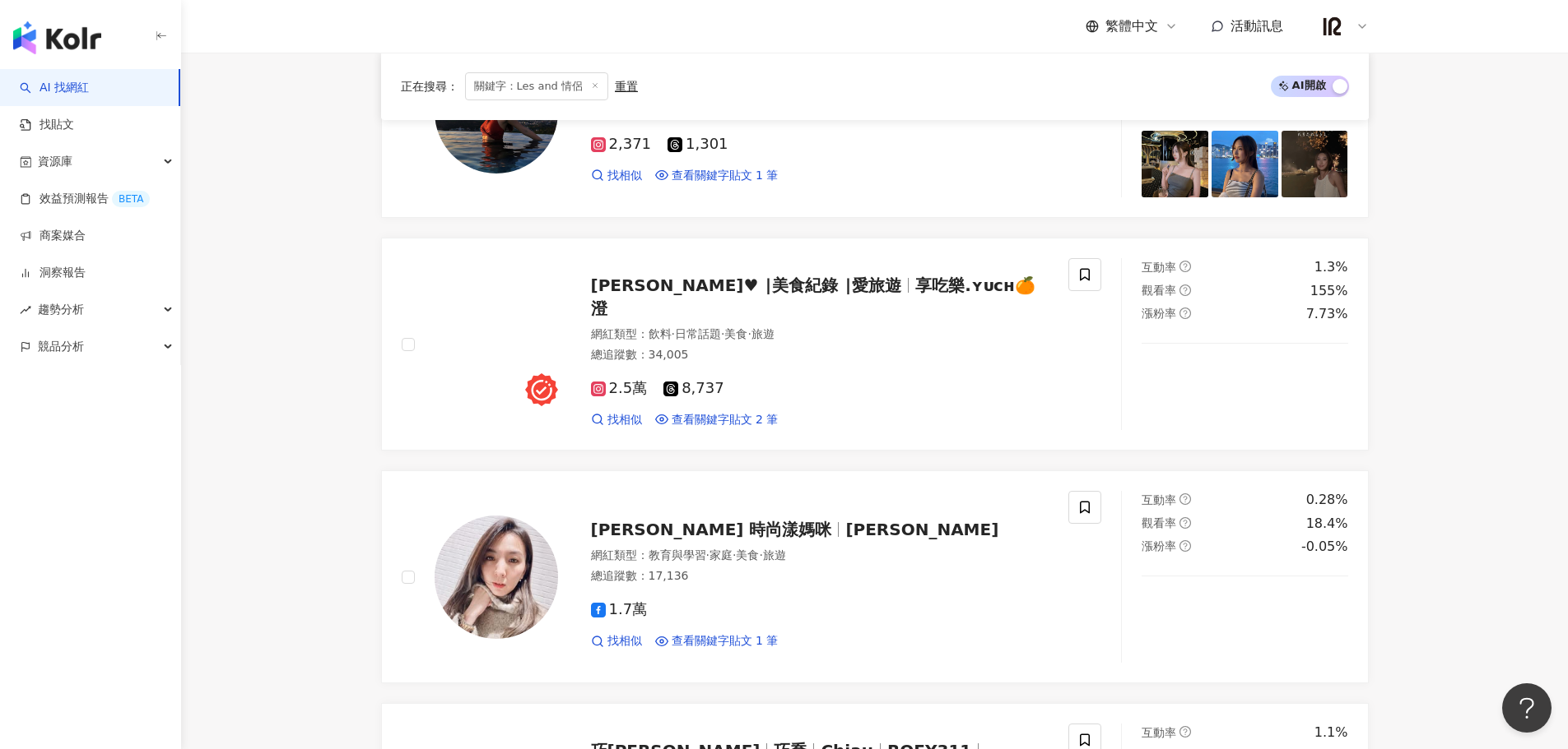
scroll to position [3412, 0]
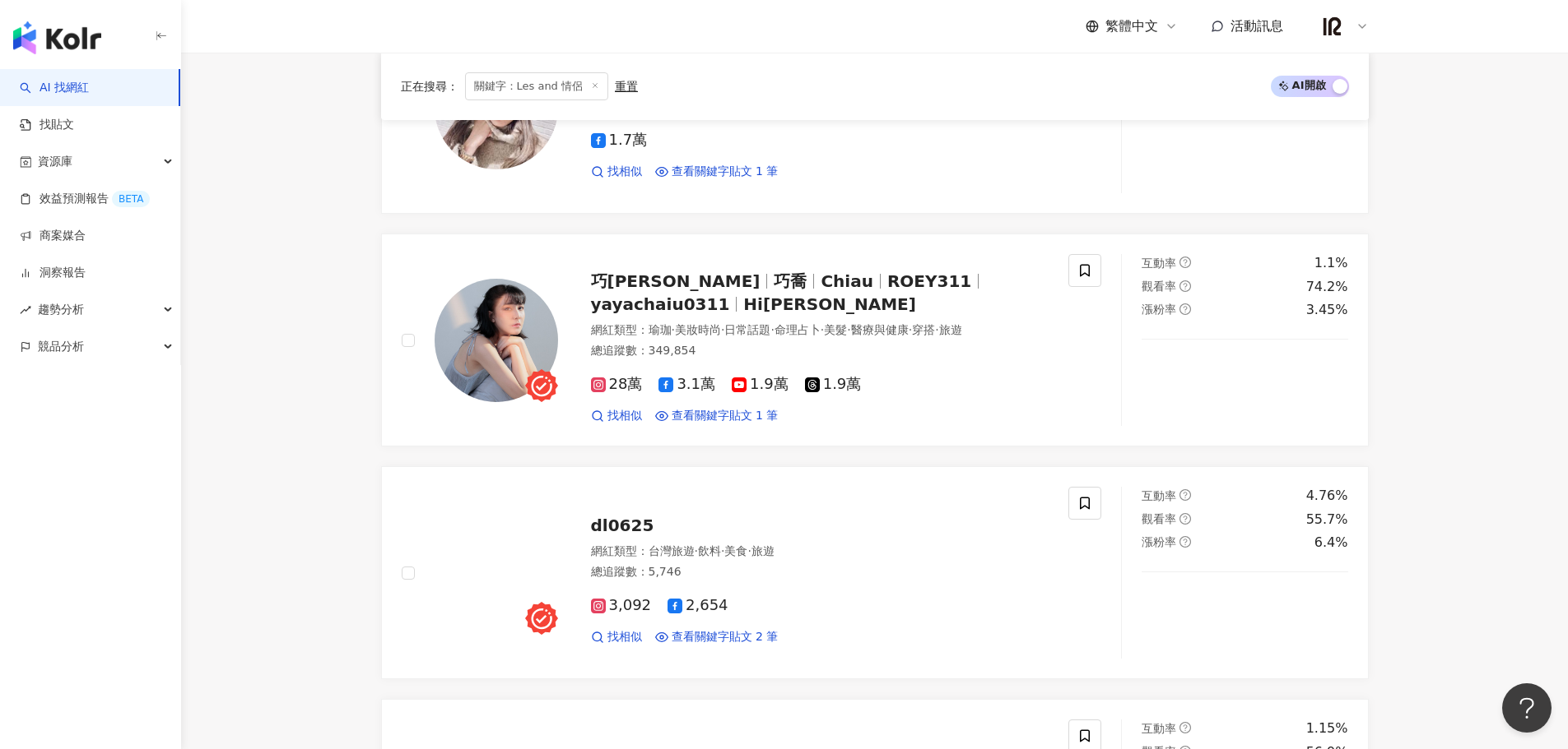
scroll to position [2042, 0]
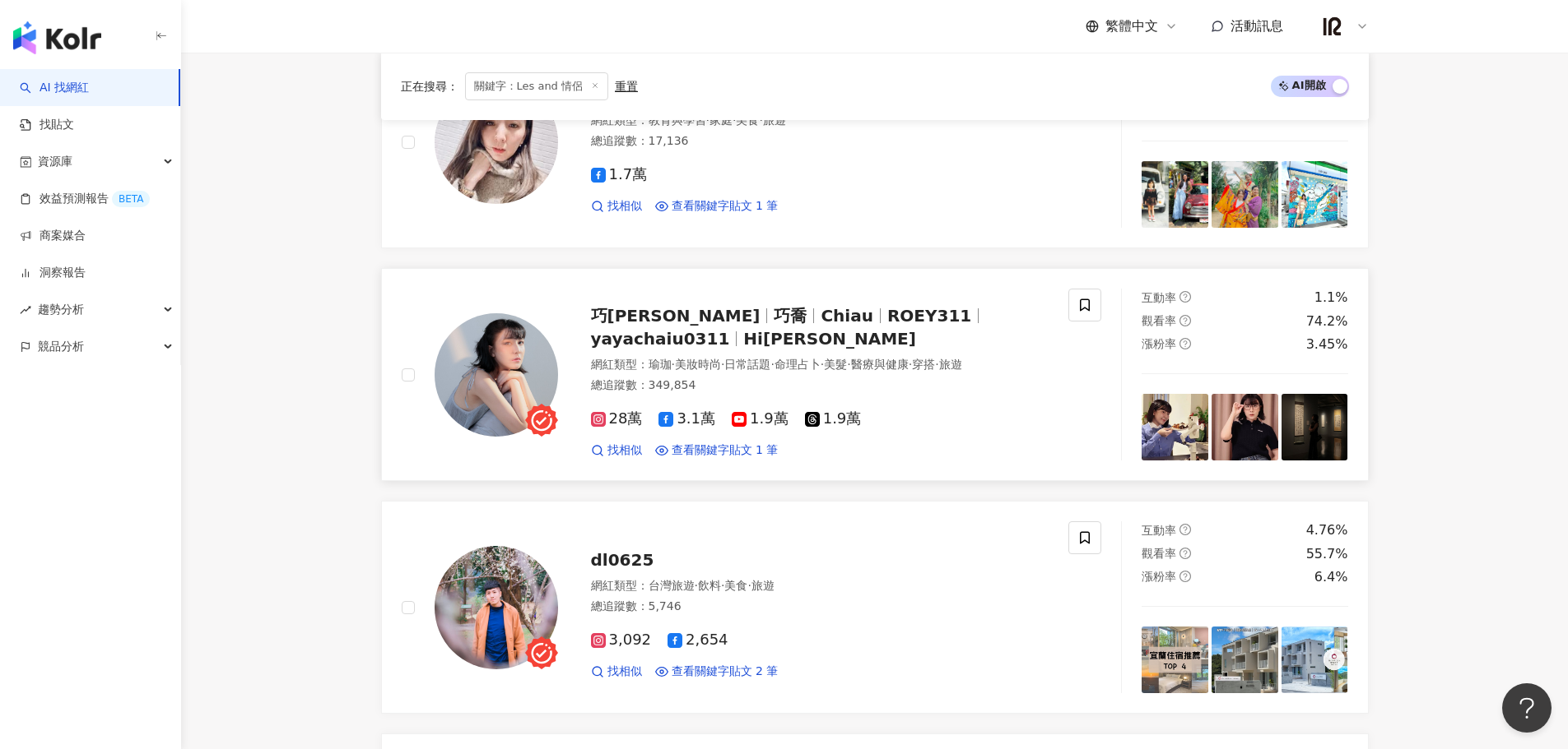
click at [744, 329] on span "yayachaiu0311" at bounding box center [668, 338] width 153 height 20
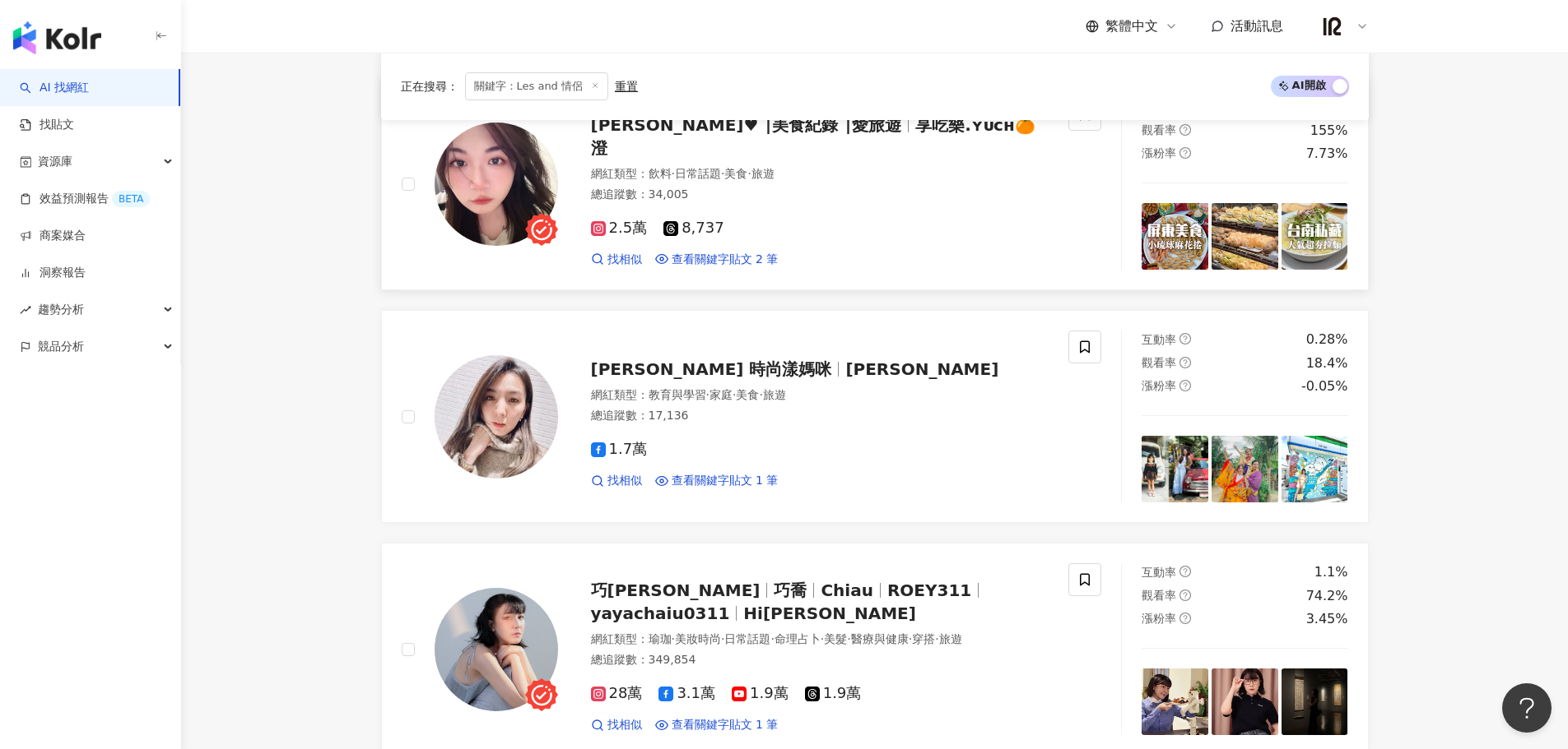
scroll to position [1630, 0]
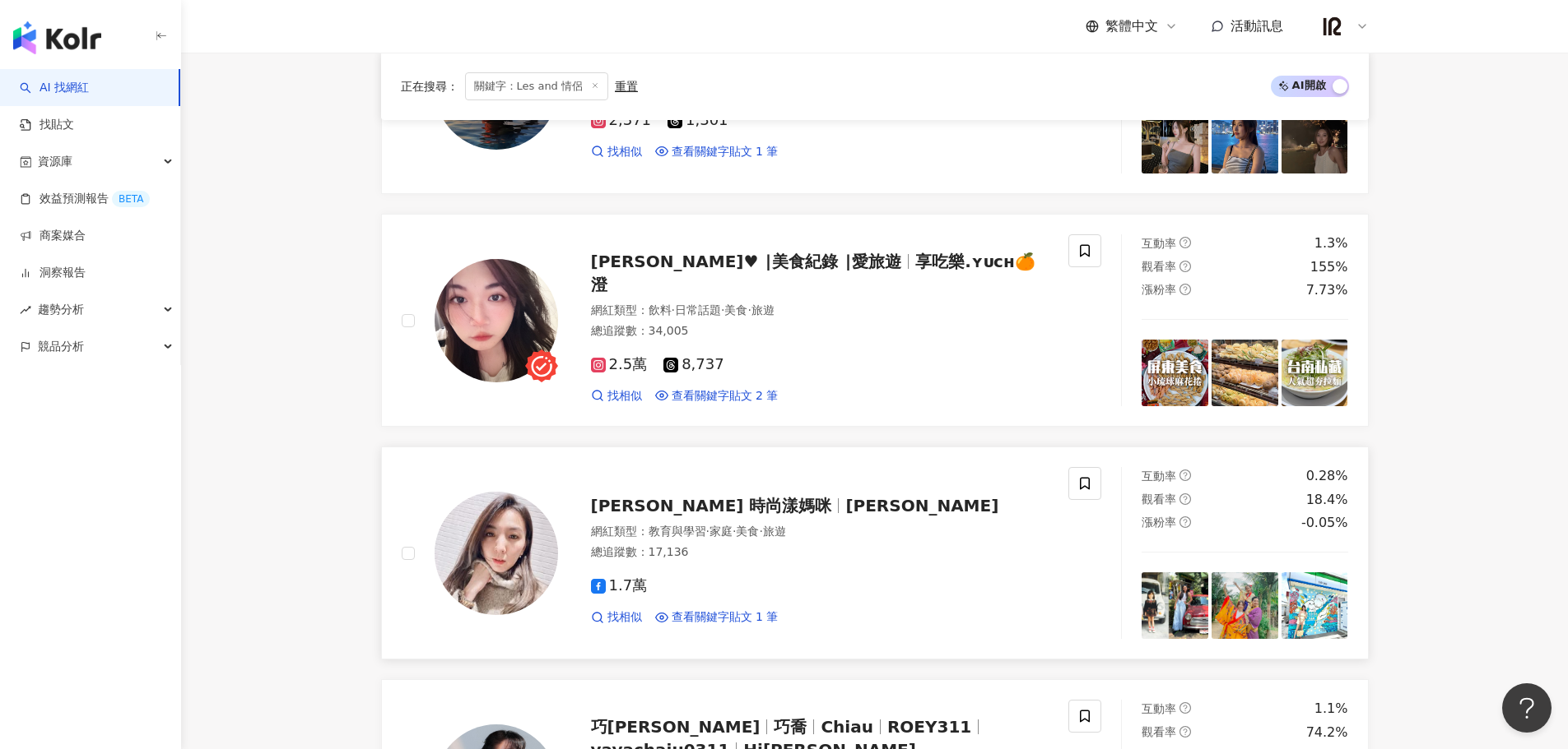
click at [715, 268] on span "[PERSON_NAME]♥ ∣美食紀錄 ∣愛旅遊" at bounding box center [746, 261] width 311 height 20
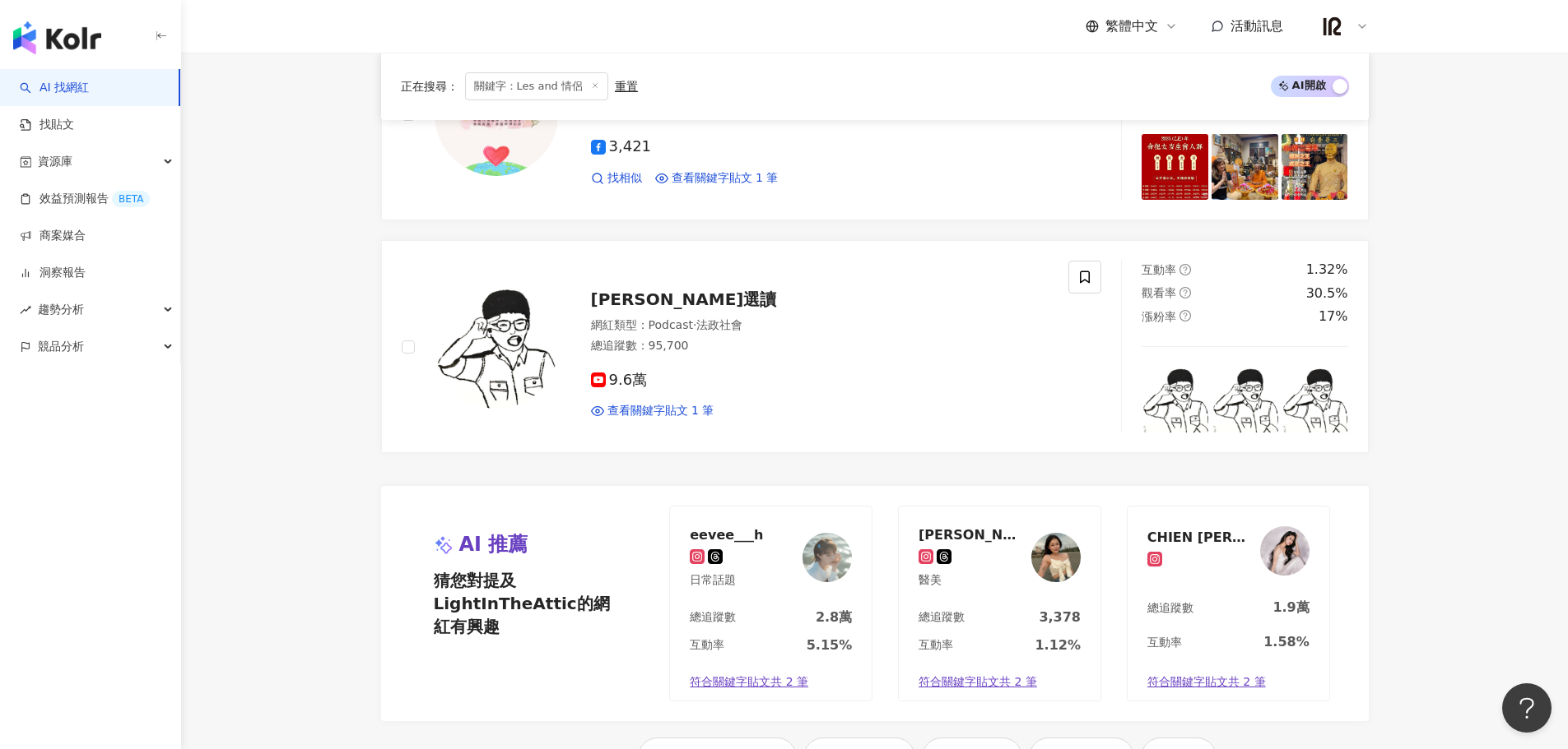
scroll to position [3414, 0]
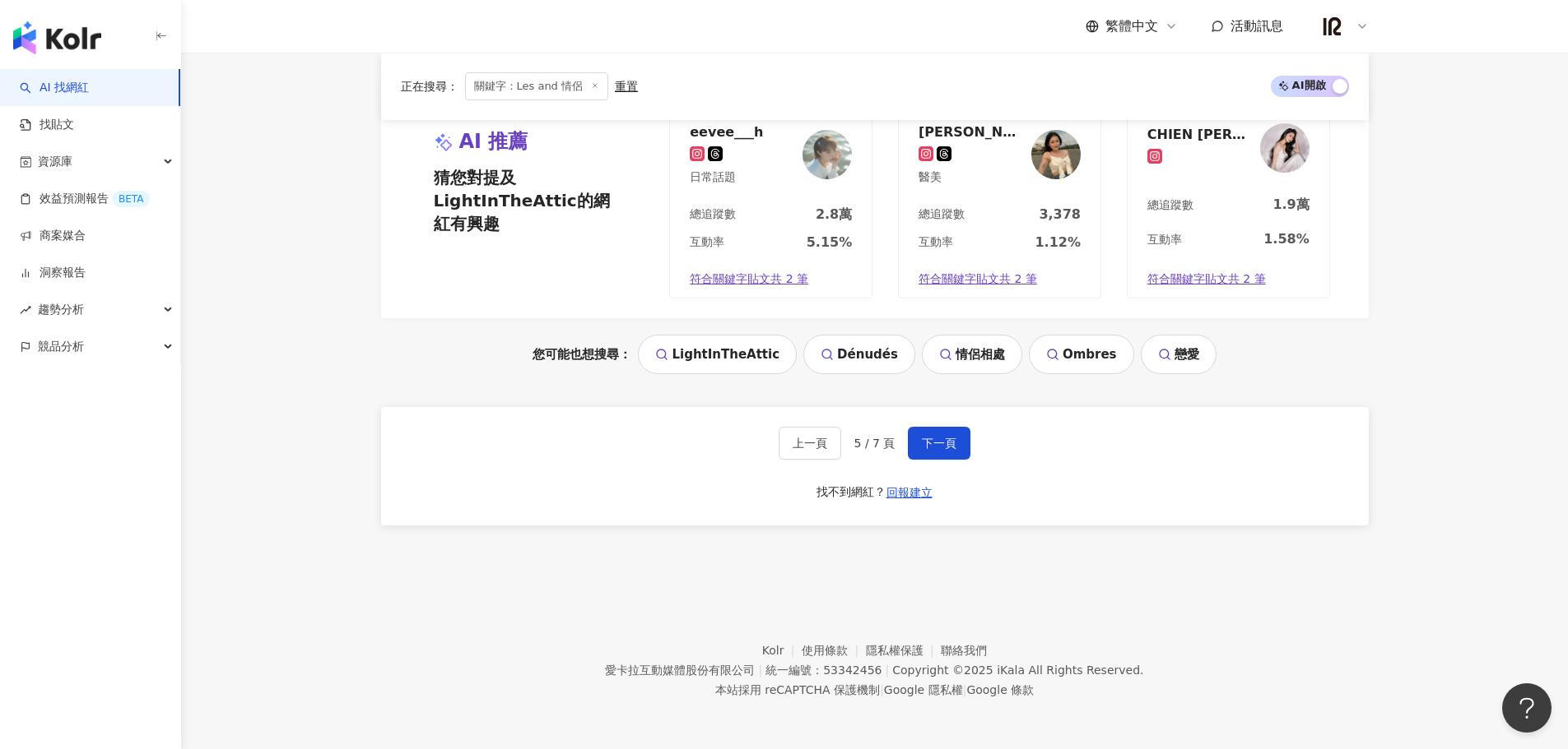
click at [904, 442] on div "上一頁 5 / 7 頁 下一頁" at bounding box center [875, 443] width 193 height 33
click at [927, 437] on span "下一頁" at bounding box center [939, 443] width 35 height 13
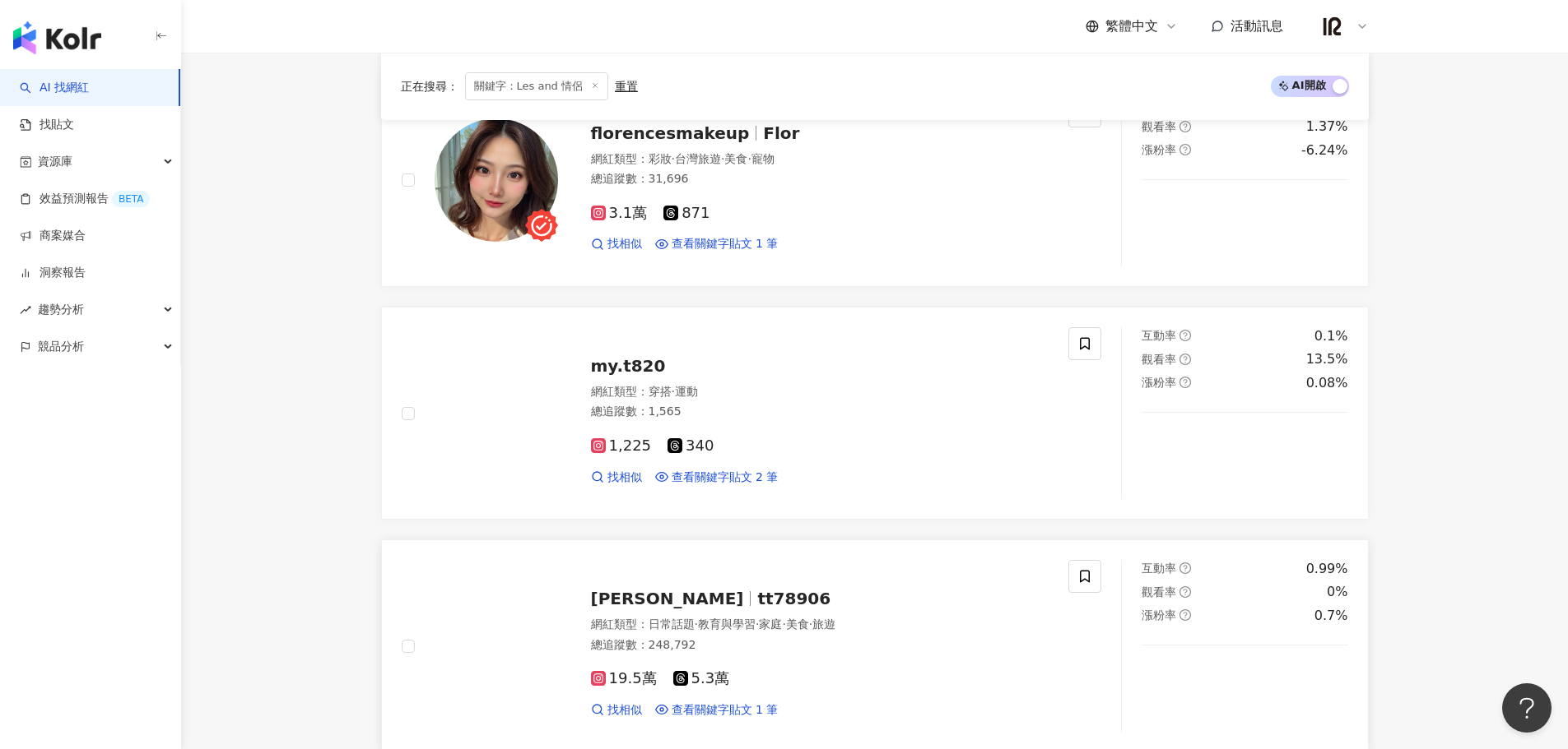
scroll to position [798, 0]
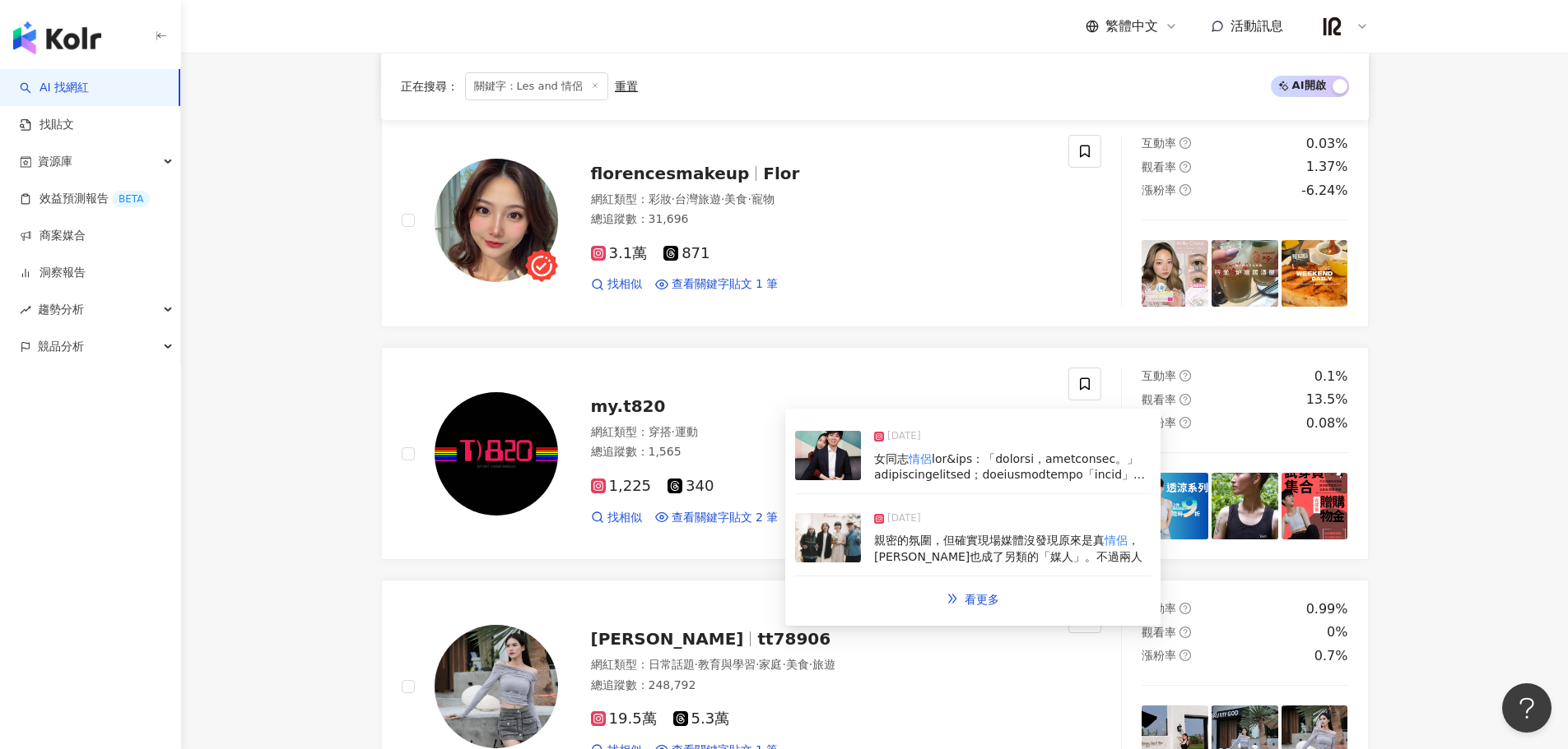
click at [857, 470] on img at bounding box center [827, 456] width 66 height 49
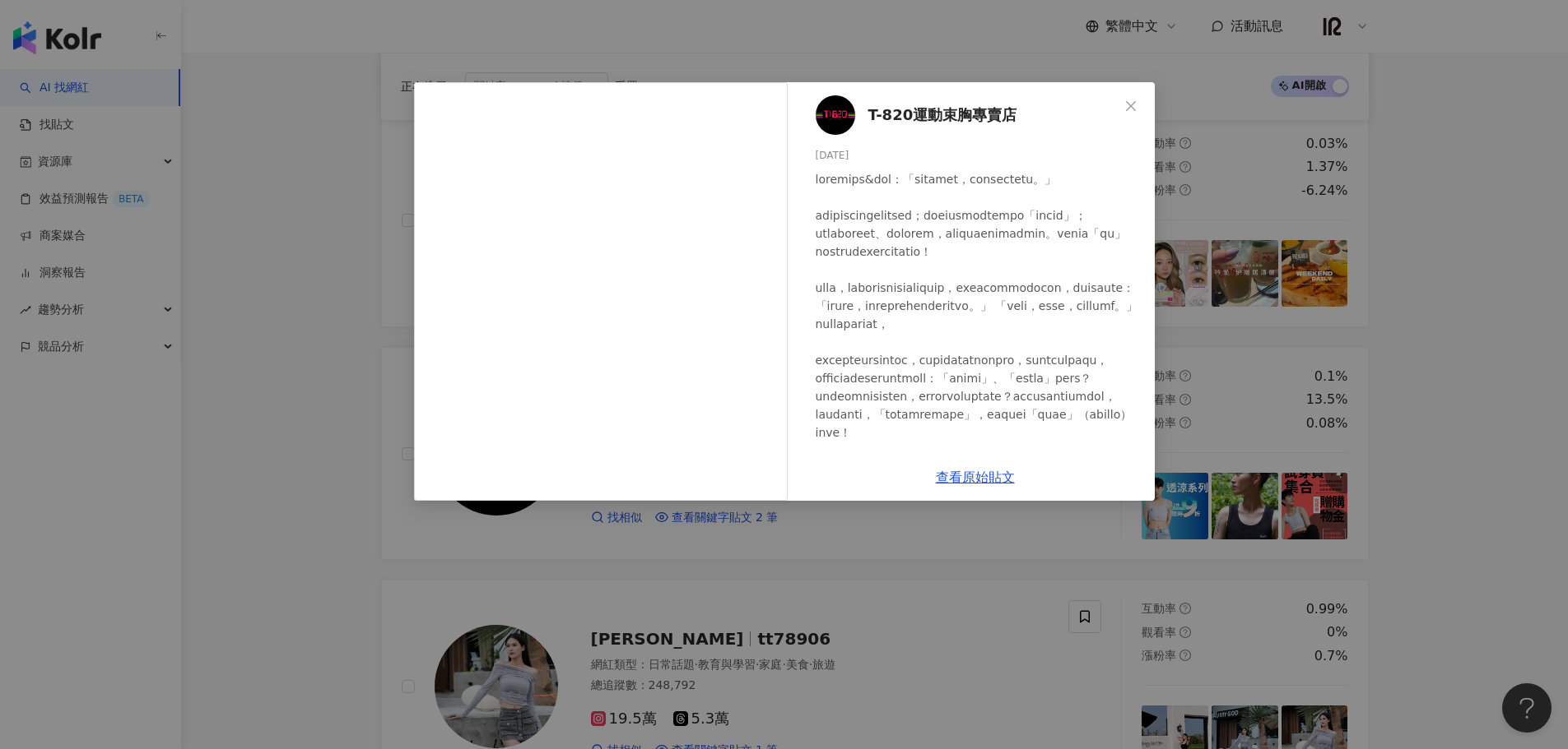
click at [928, 280] on div at bounding box center [978, 550] width 326 height 760
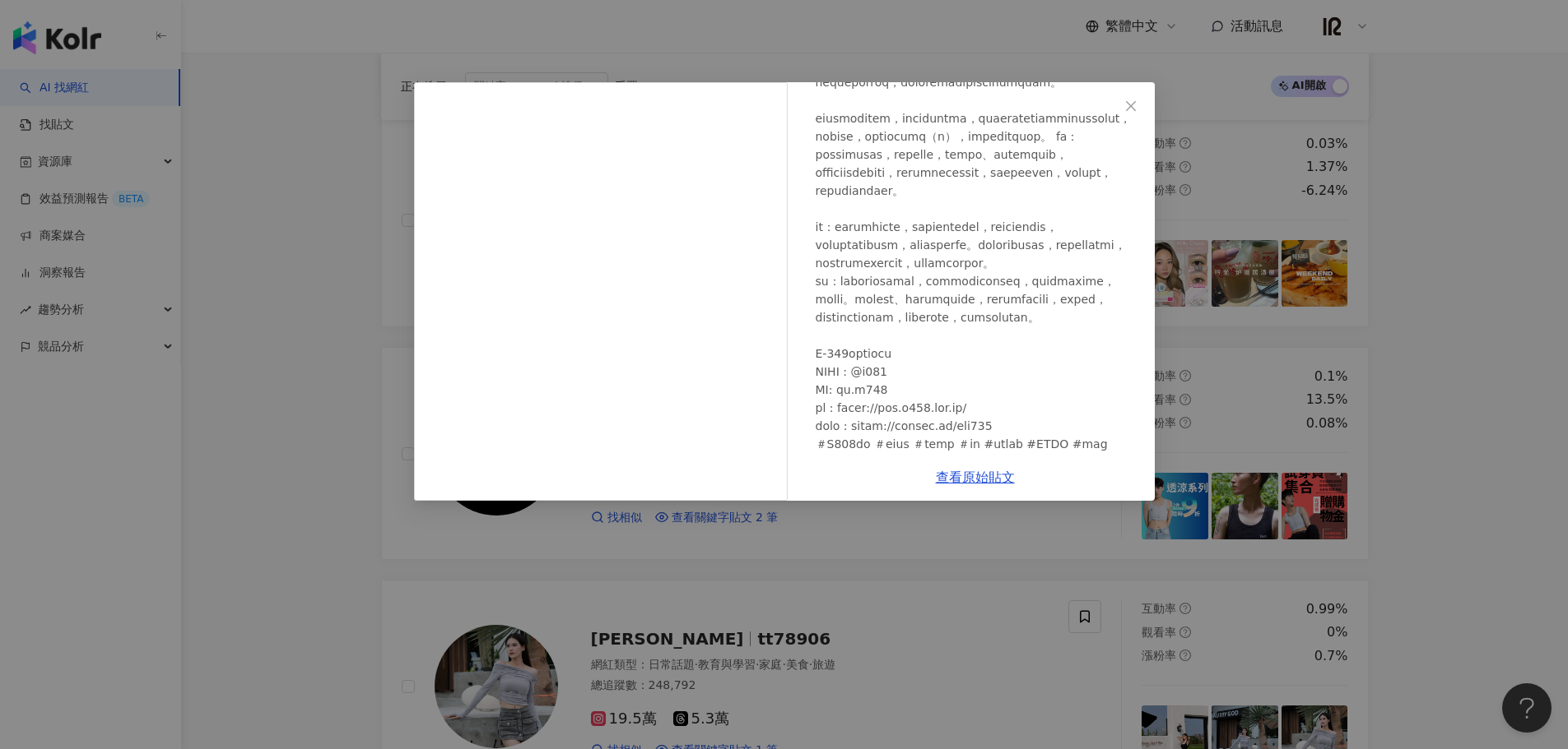
scroll to position [343, 0]
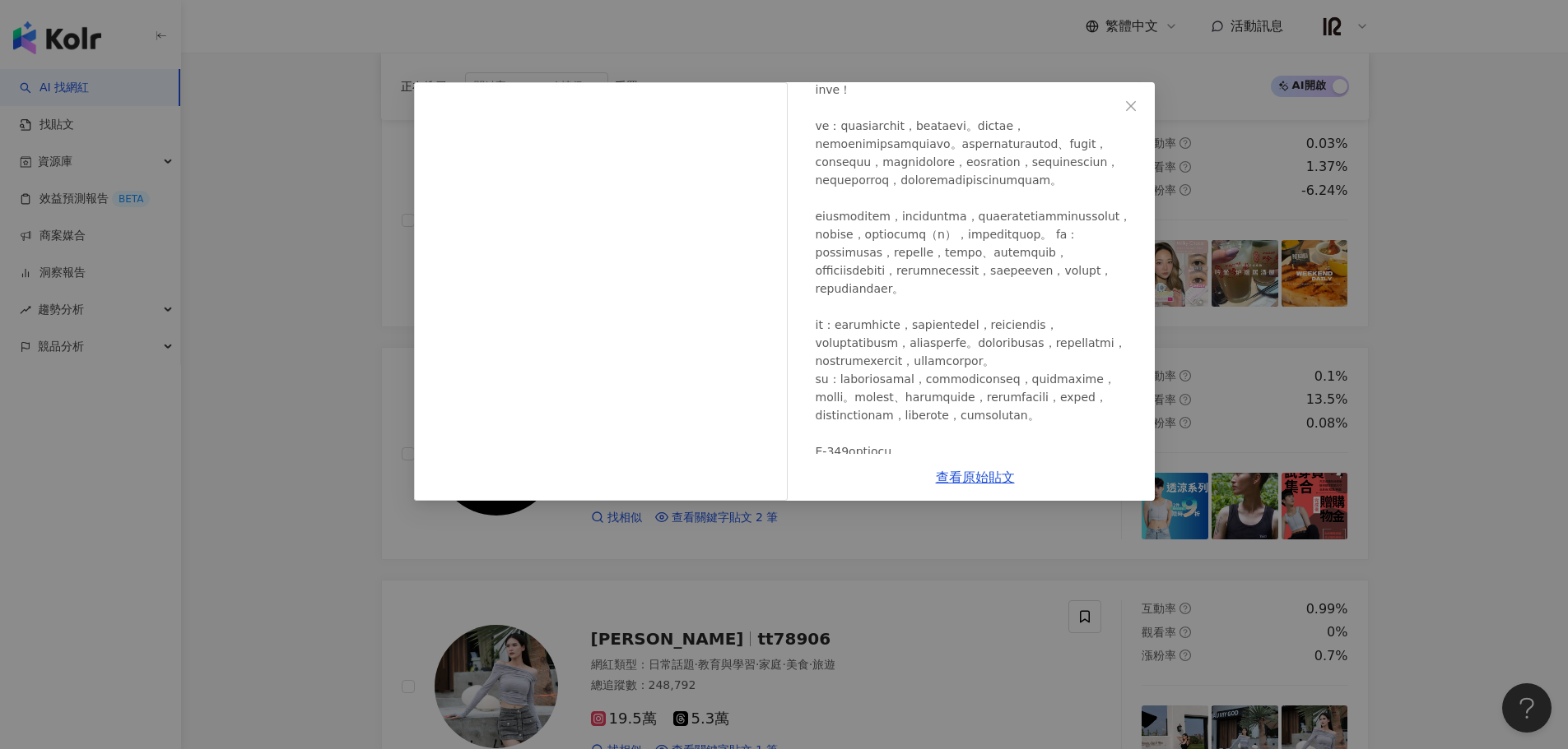
click at [1501, 377] on div "T-820運動束胸專賣店 2025/2/26 45 查看原始貼文" at bounding box center [784, 374] width 1568 height 749
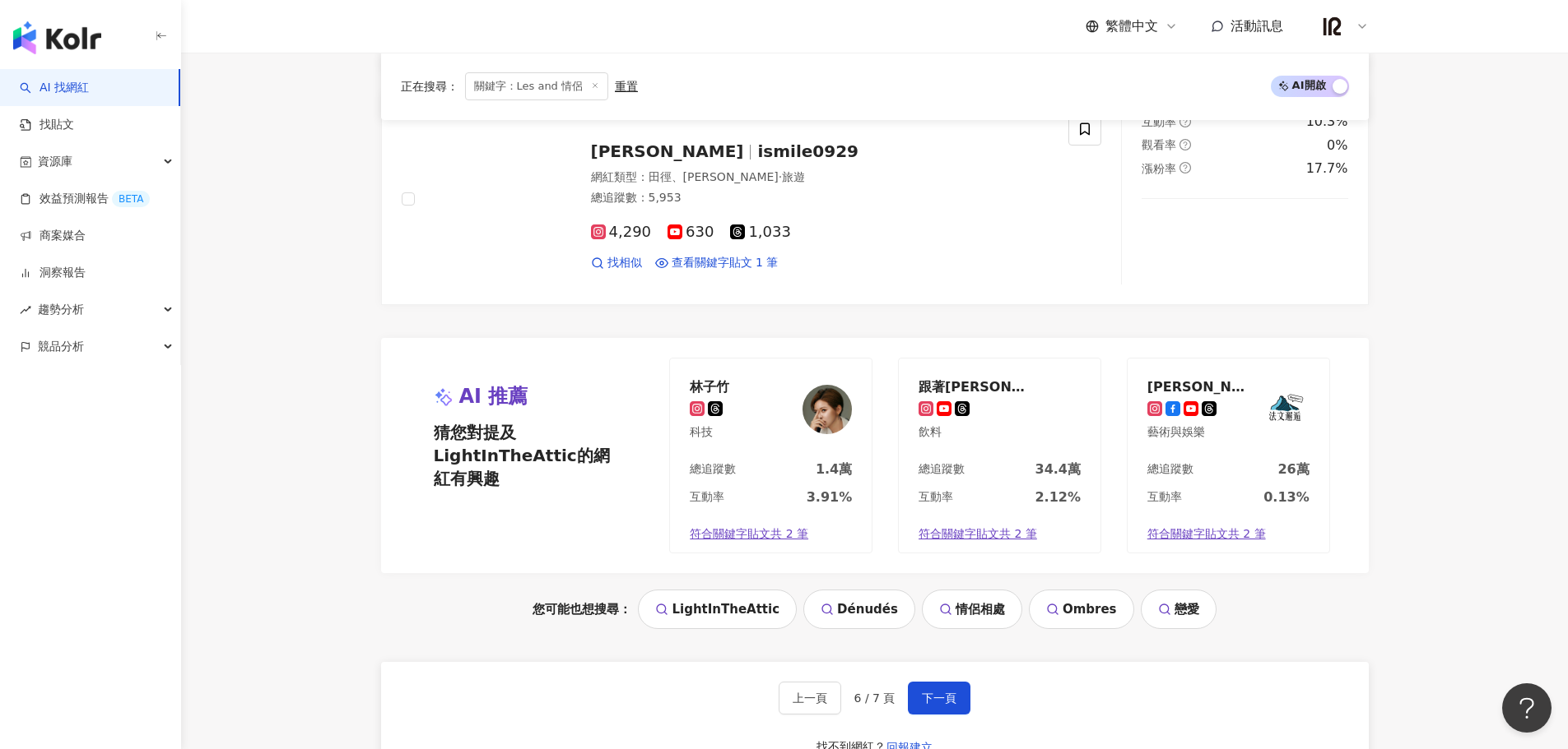
scroll to position [3403, 0]
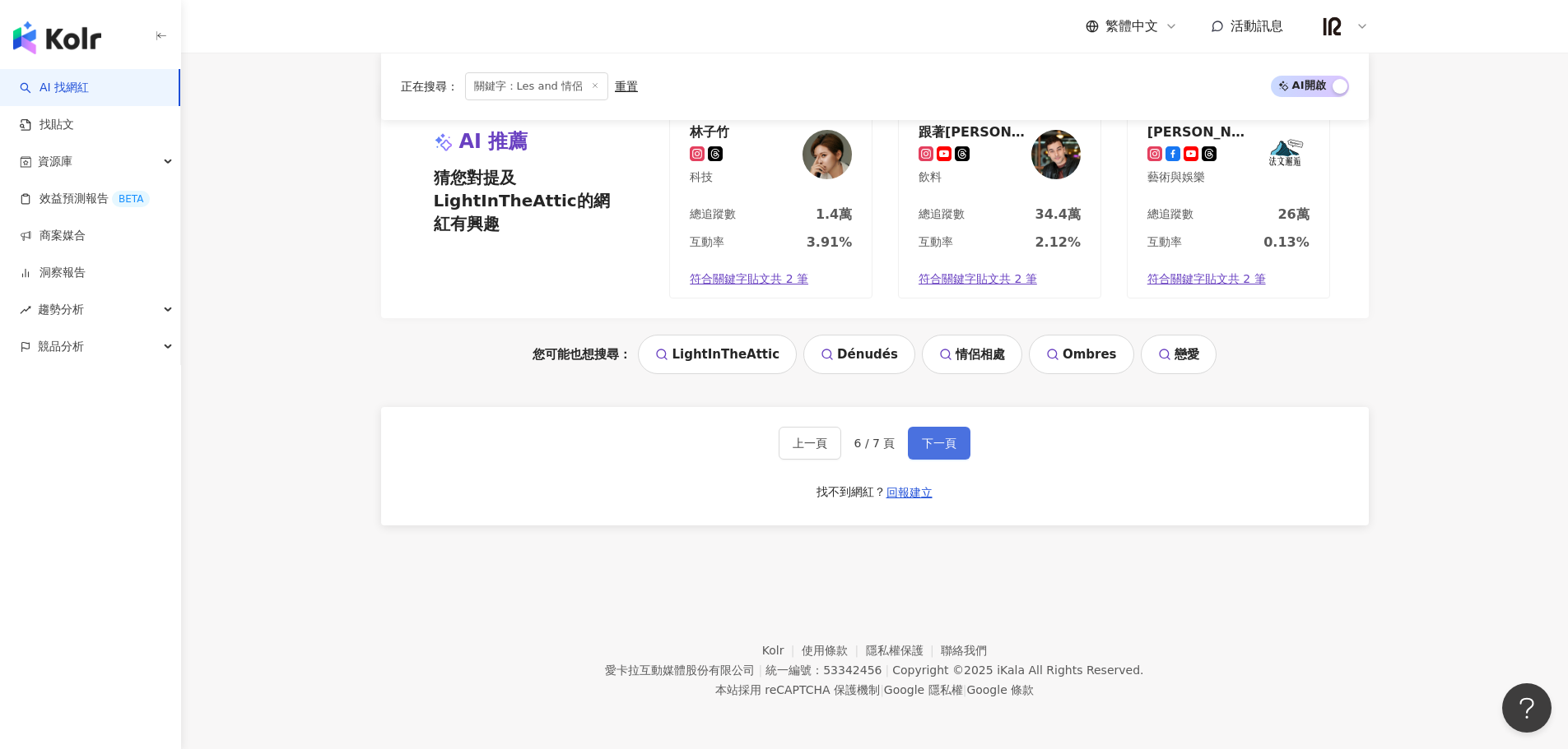
click at [929, 441] on span "下一頁" at bounding box center [939, 443] width 35 height 13
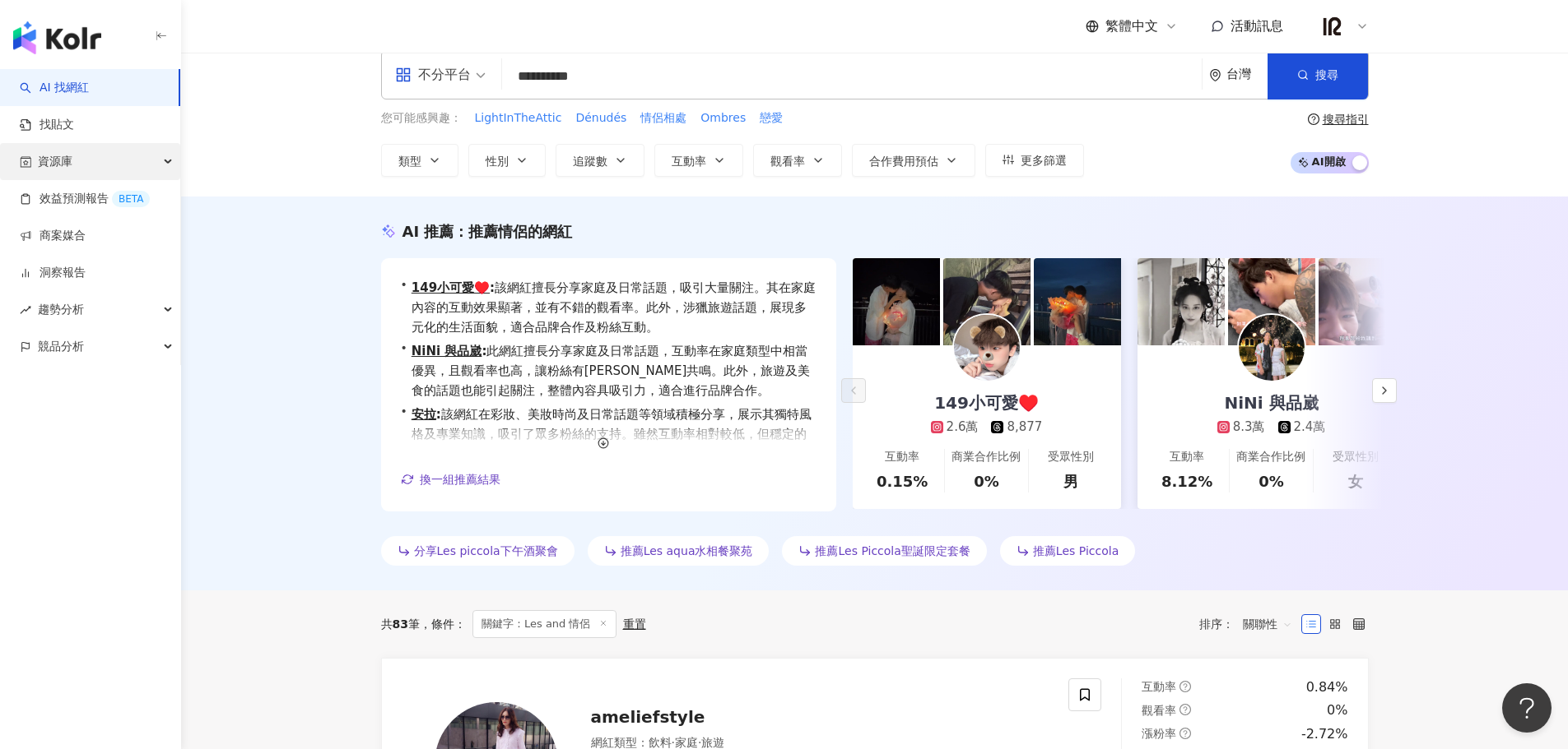
scroll to position [0, 0]
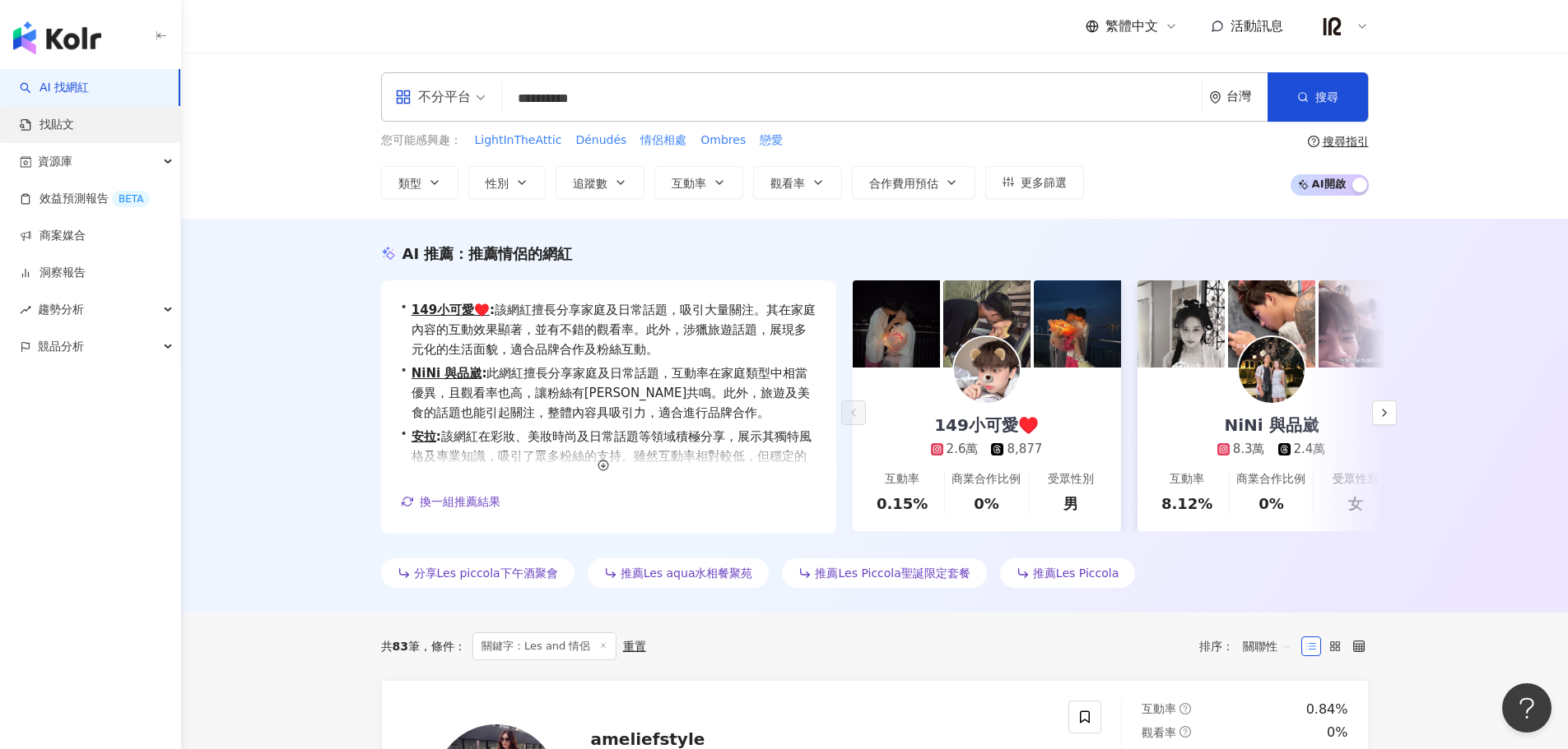
click at [74, 131] on link "找貼文" at bounding box center [47, 124] width 55 height 16
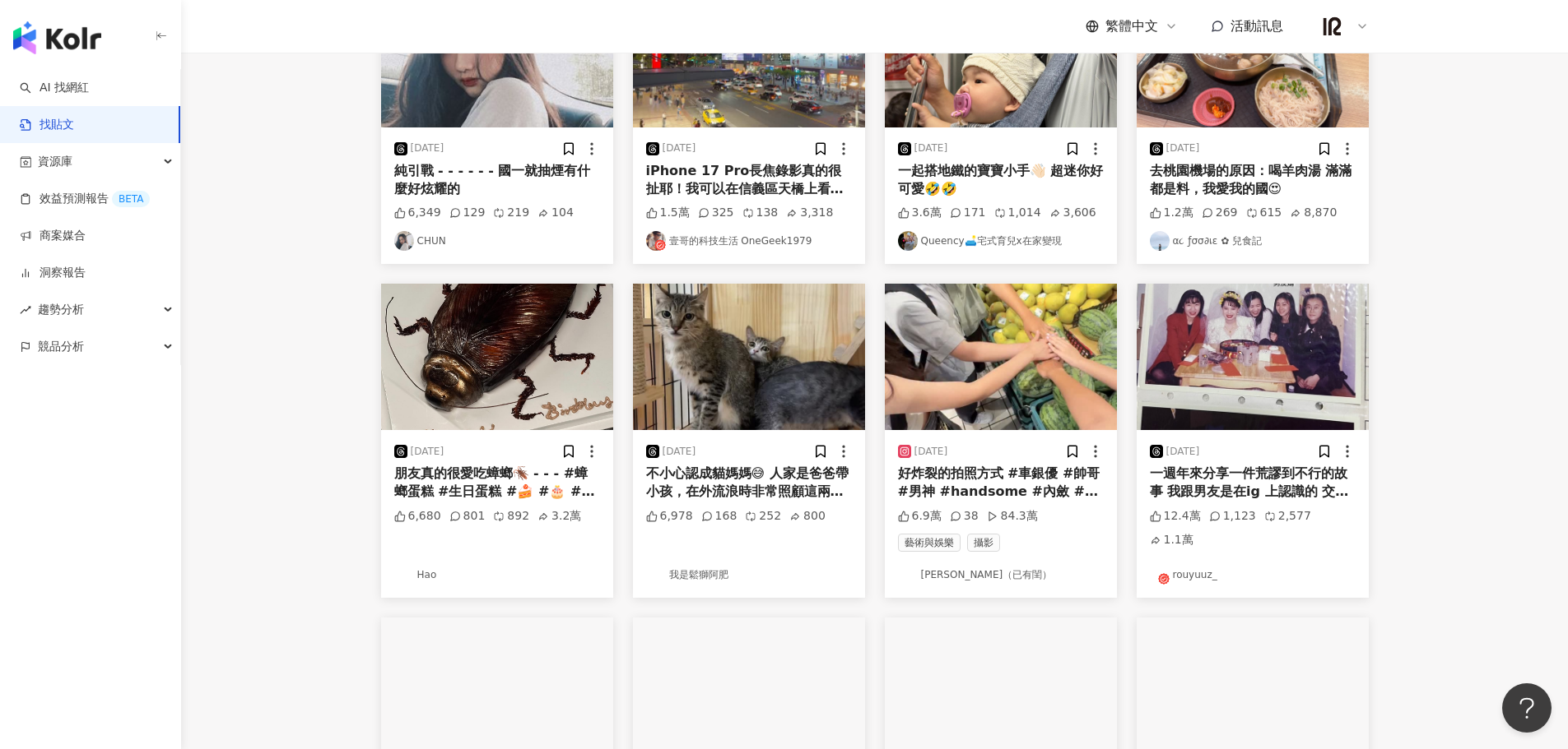
scroll to position [412, 0]
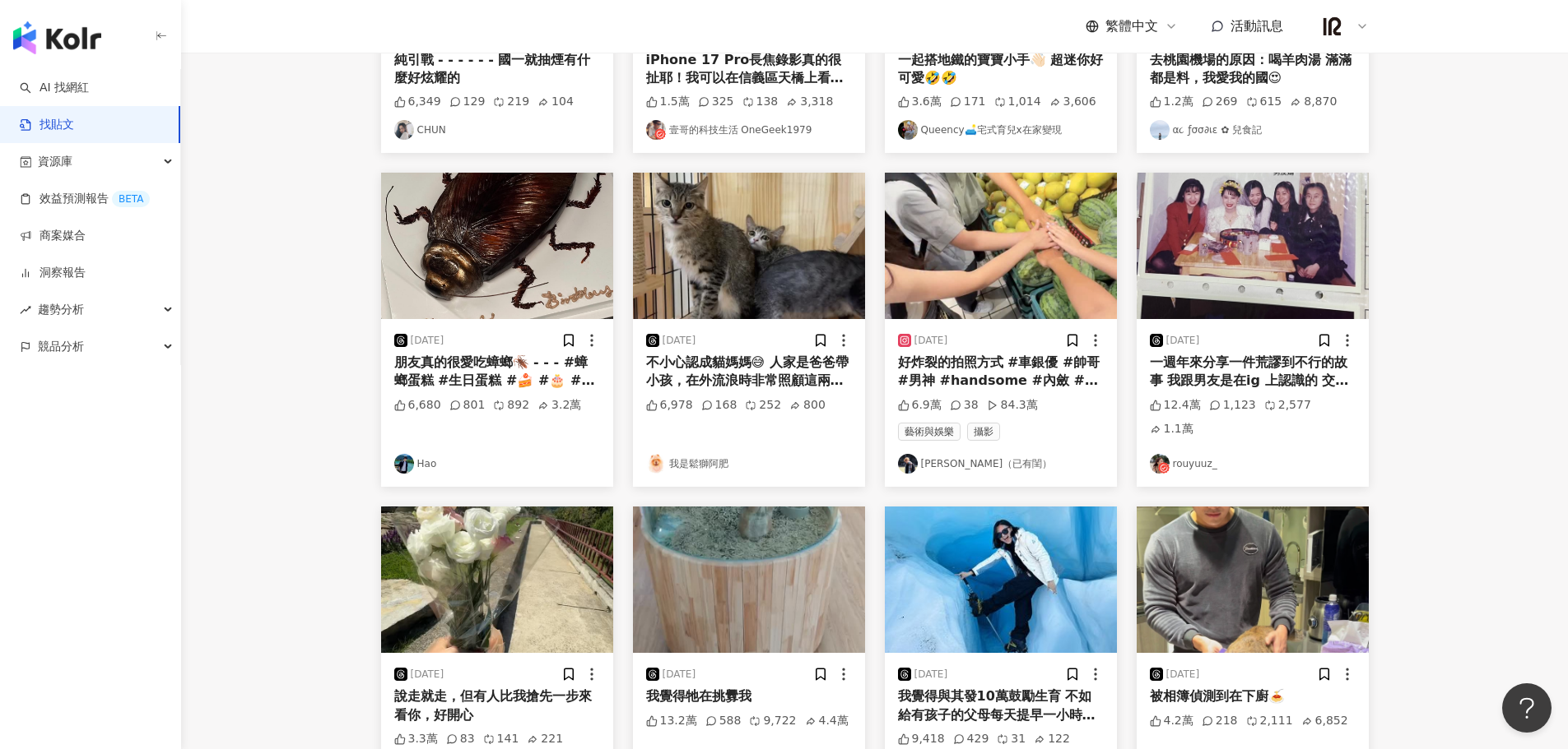
click at [790, 366] on div "不小心認成貓媽媽😅 人家是爸爸帶小孩，在外流浪時非常照顧這兩隻幼貓被誤以為是貓媽媽 結果有蛋蛋😳 黑虎斑是小男生 白襪子是小女生 約三個月大 貓爸爸這兩天會送紮" at bounding box center [749, 372] width 205 height 37
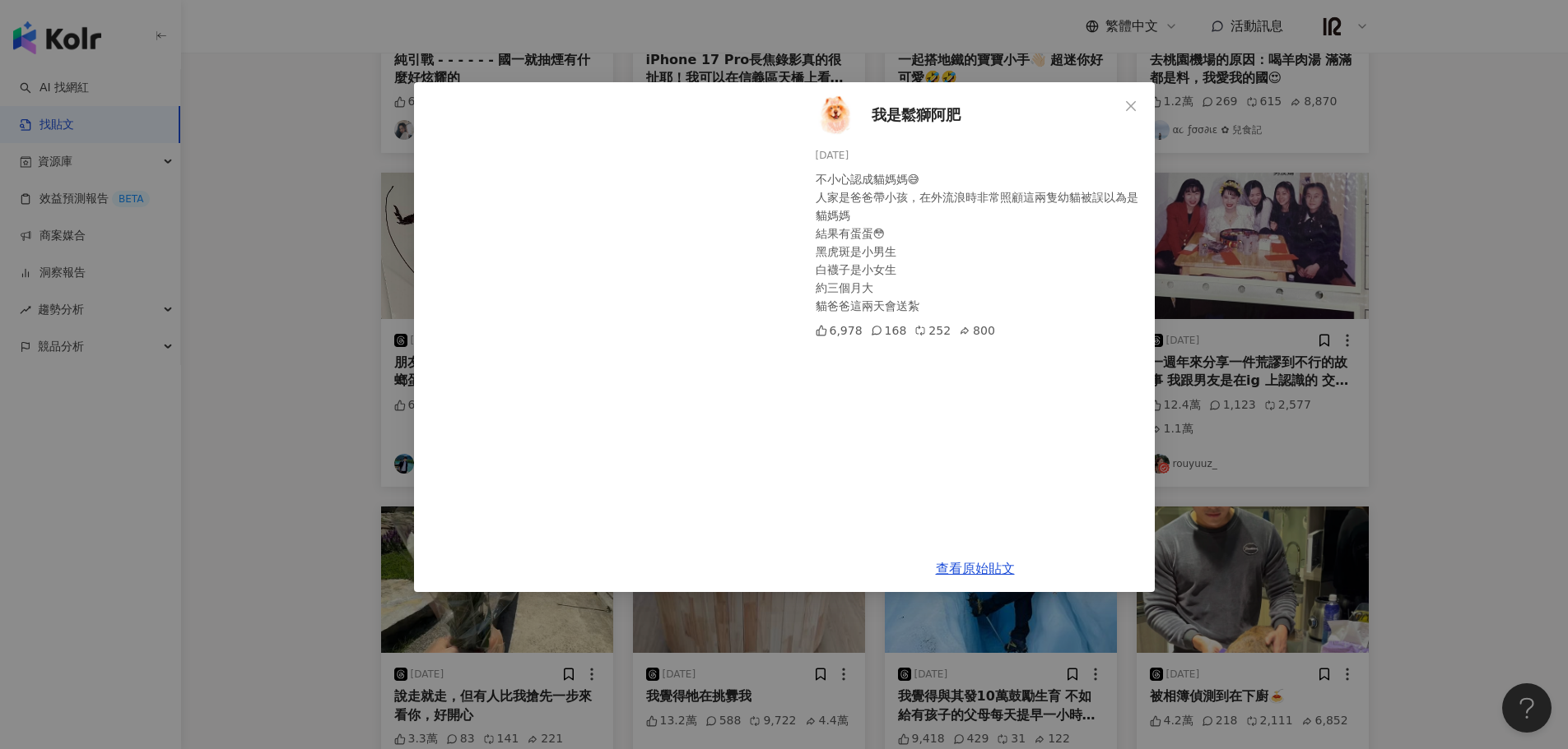
click at [1453, 337] on div "我是鬆獅阿肥 2025/9/16 不小心認成貓媽媽😅 人家是爸爸帶小孩，在外流浪時非常照顧這兩隻幼貓被誤以為是貓媽媽 結果有蛋蛋😳 黑虎斑是小男生 白襪子是小…" at bounding box center [784, 374] width 1568 height 749
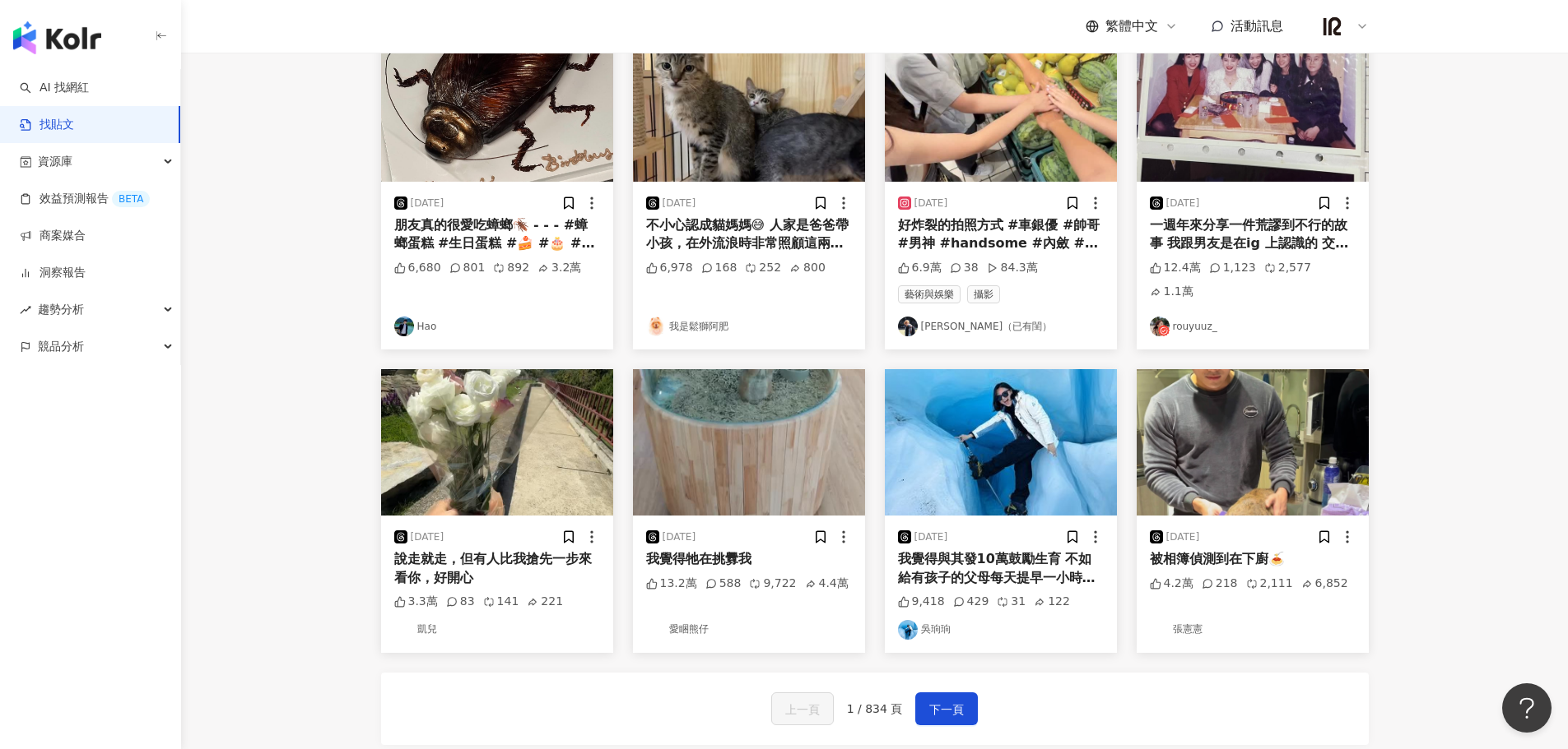
scroll to position [685, 0]
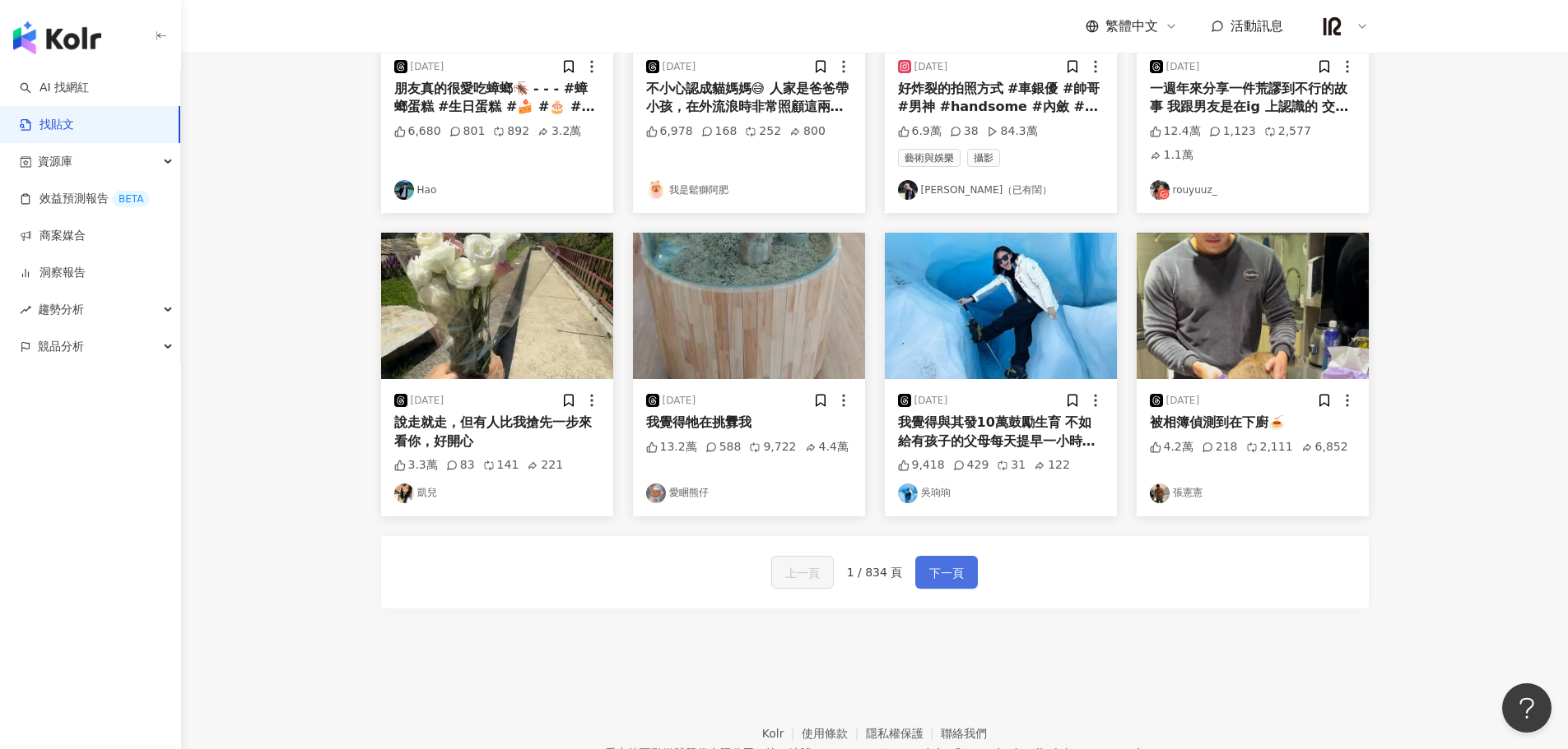
click at [942, 578] on span "下一頁" at bounding box center [946, 573] width 35 height 20
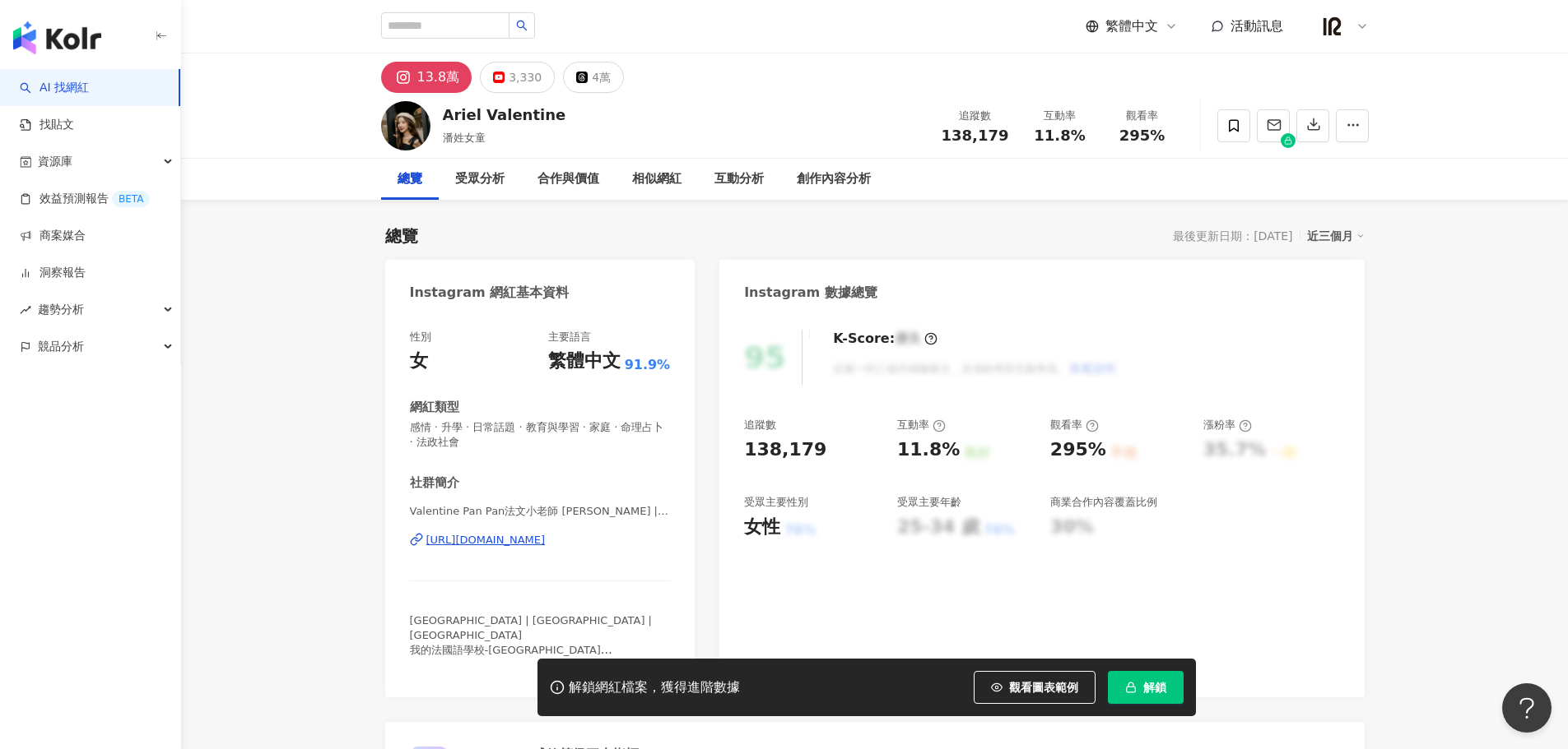
click at [546, 543] on div "https://www.instagram.com/valentinepanpan/" at bounding box center [486, 539] width 119 height 14
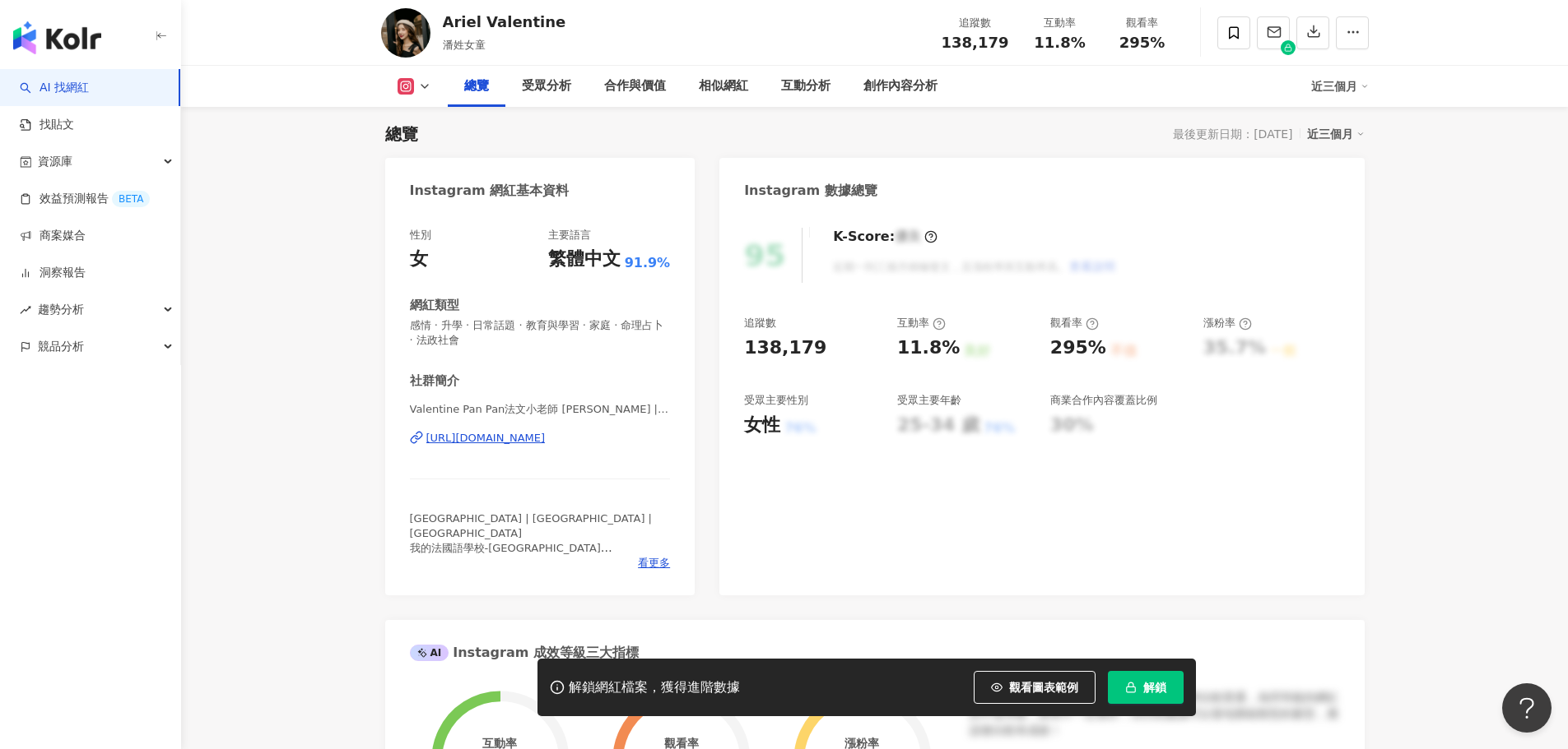
scroll to position [137, 0]
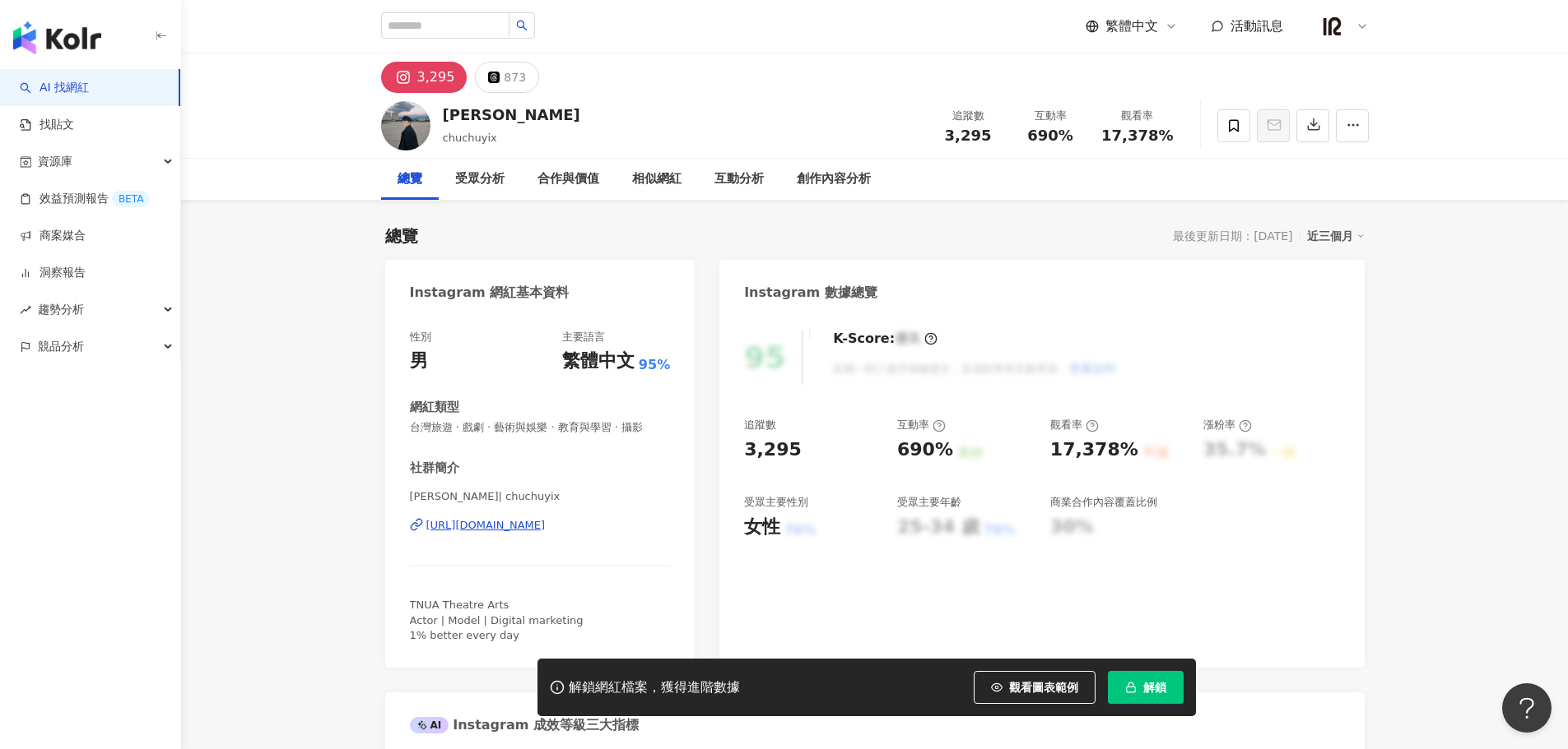
click at [512, 527] on div "https://www.instagram.com/chuchuyix/" at bounding box center [486, 525] width 119 height 14
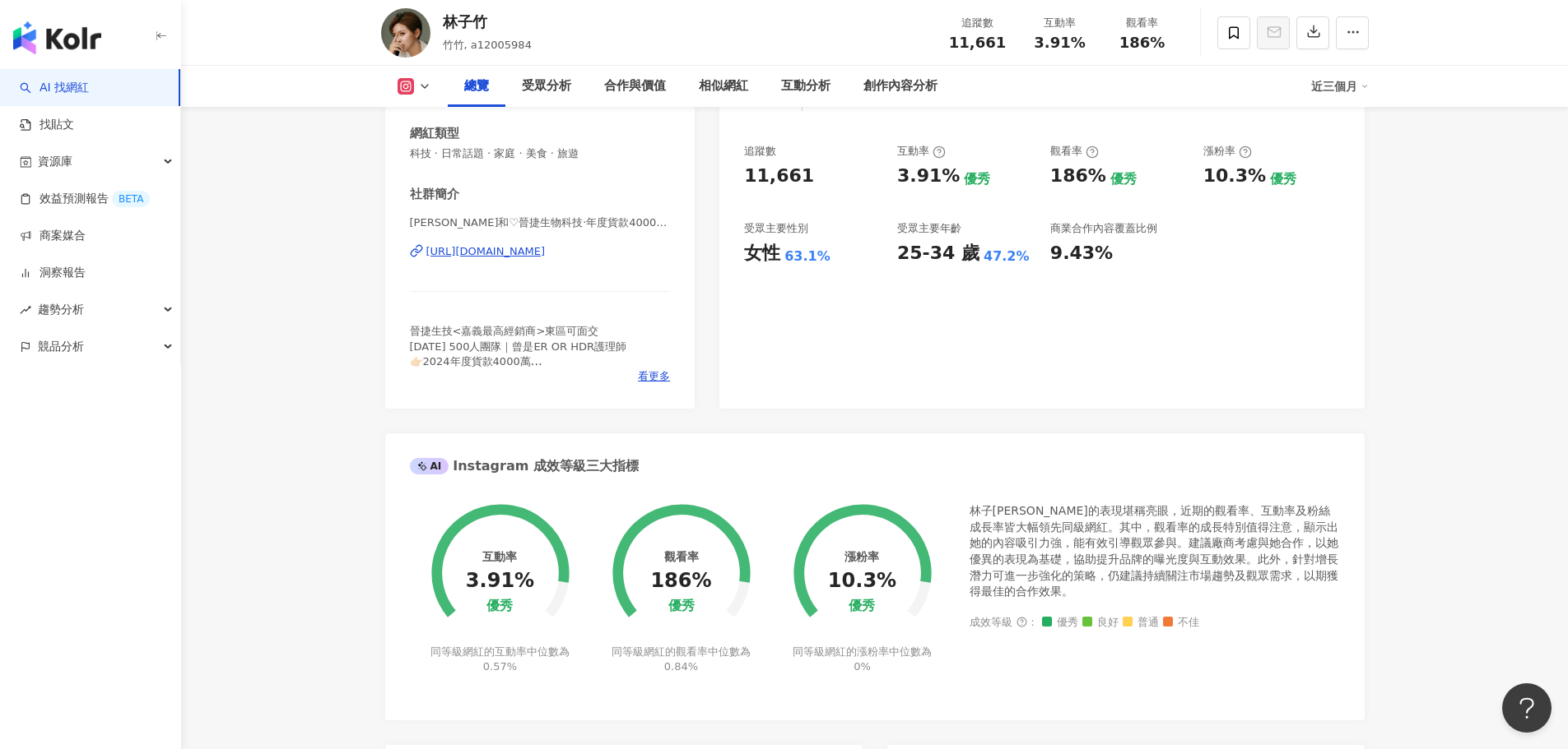
scroll to position [137, 0]
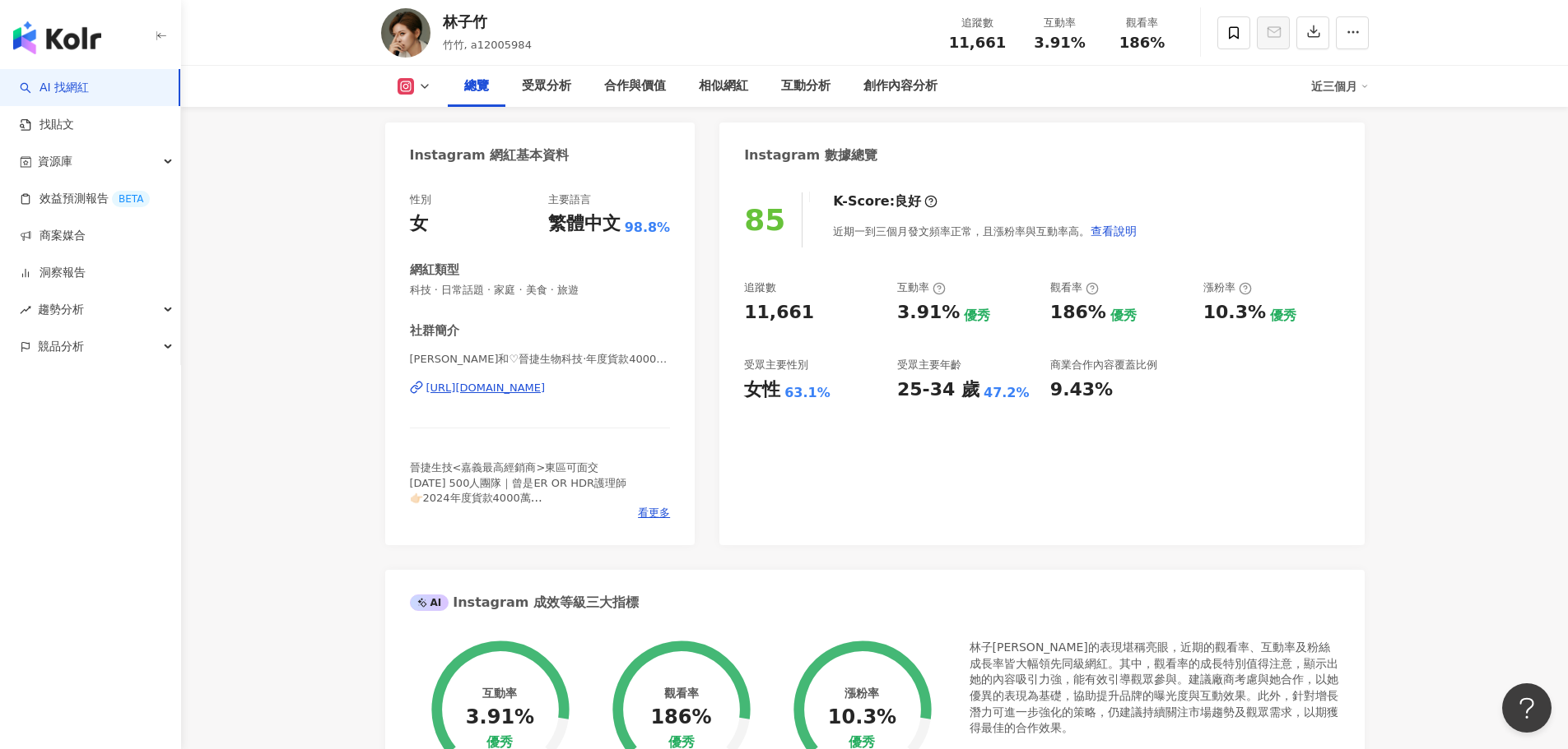
click at [546, 395] on div "https://www.instagram.com/a12005984/" at bounding box center [486, 388] width 119 height 14
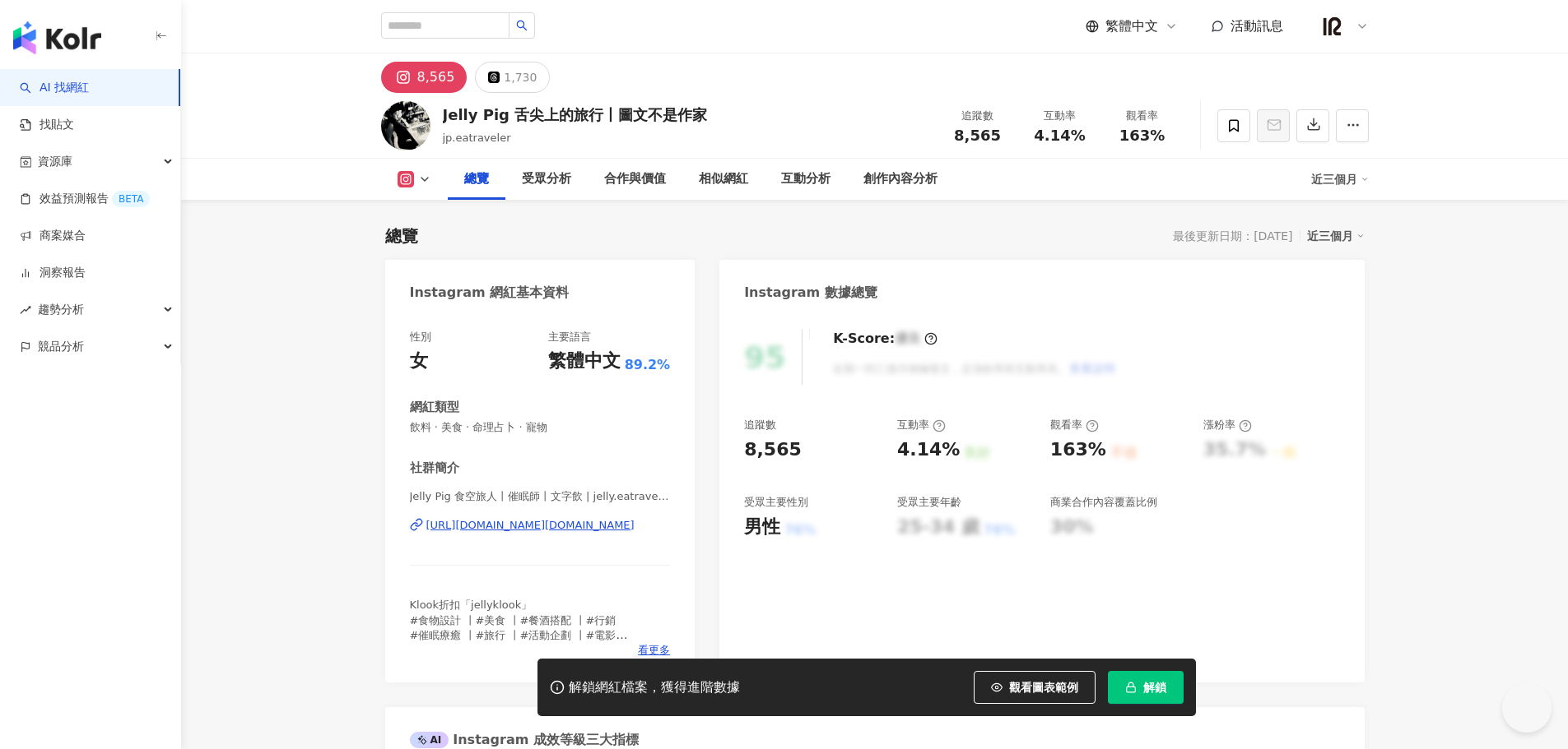
click at [634, 522] on div "https://www.instagram.com/jelly.eatraveler/" at bounding box center [530, 525] width 208 height 14
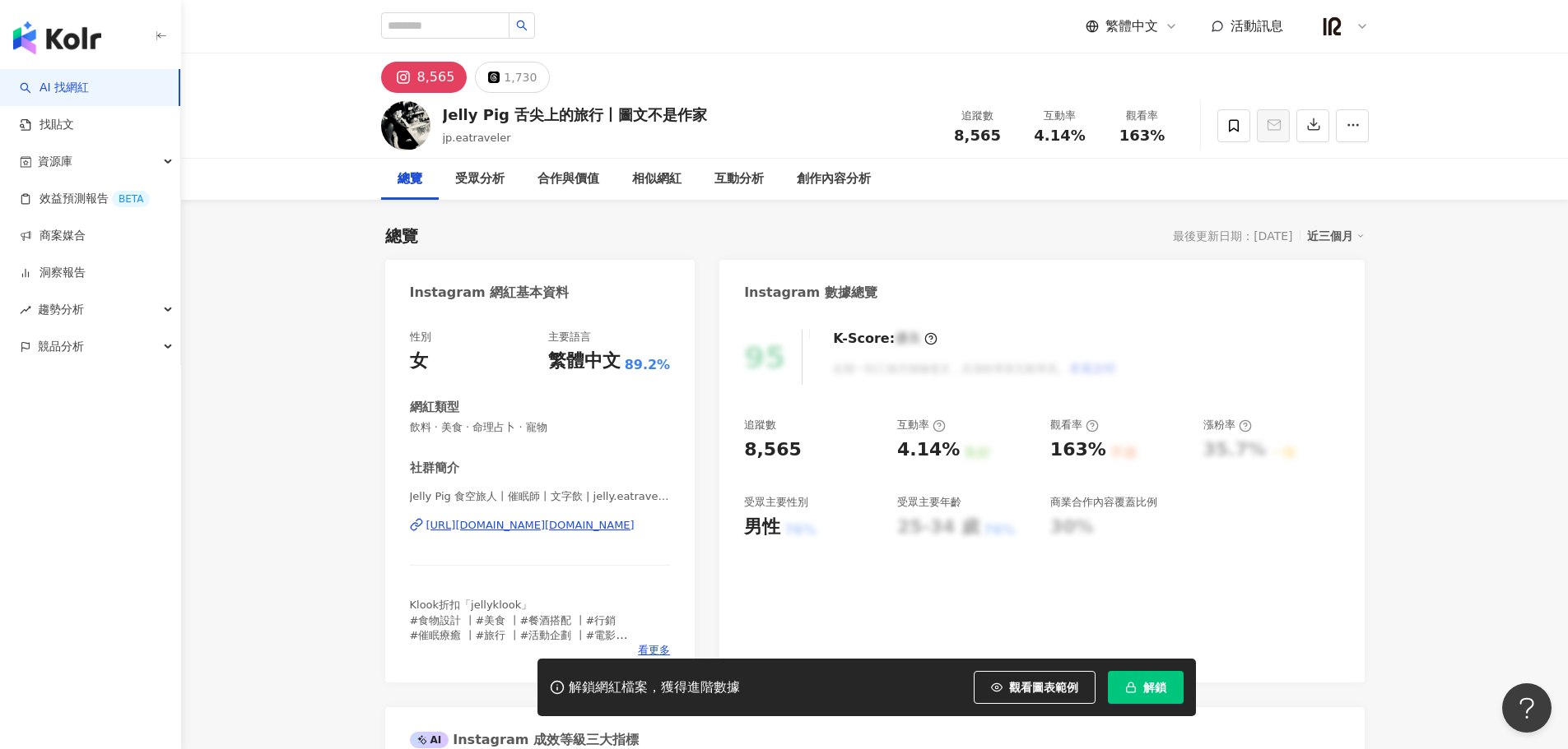
click at [509, 532] on div "https://www.instagram.com/jelly.eatraveler/" at bounding box center [530, 525] width 208 height 14
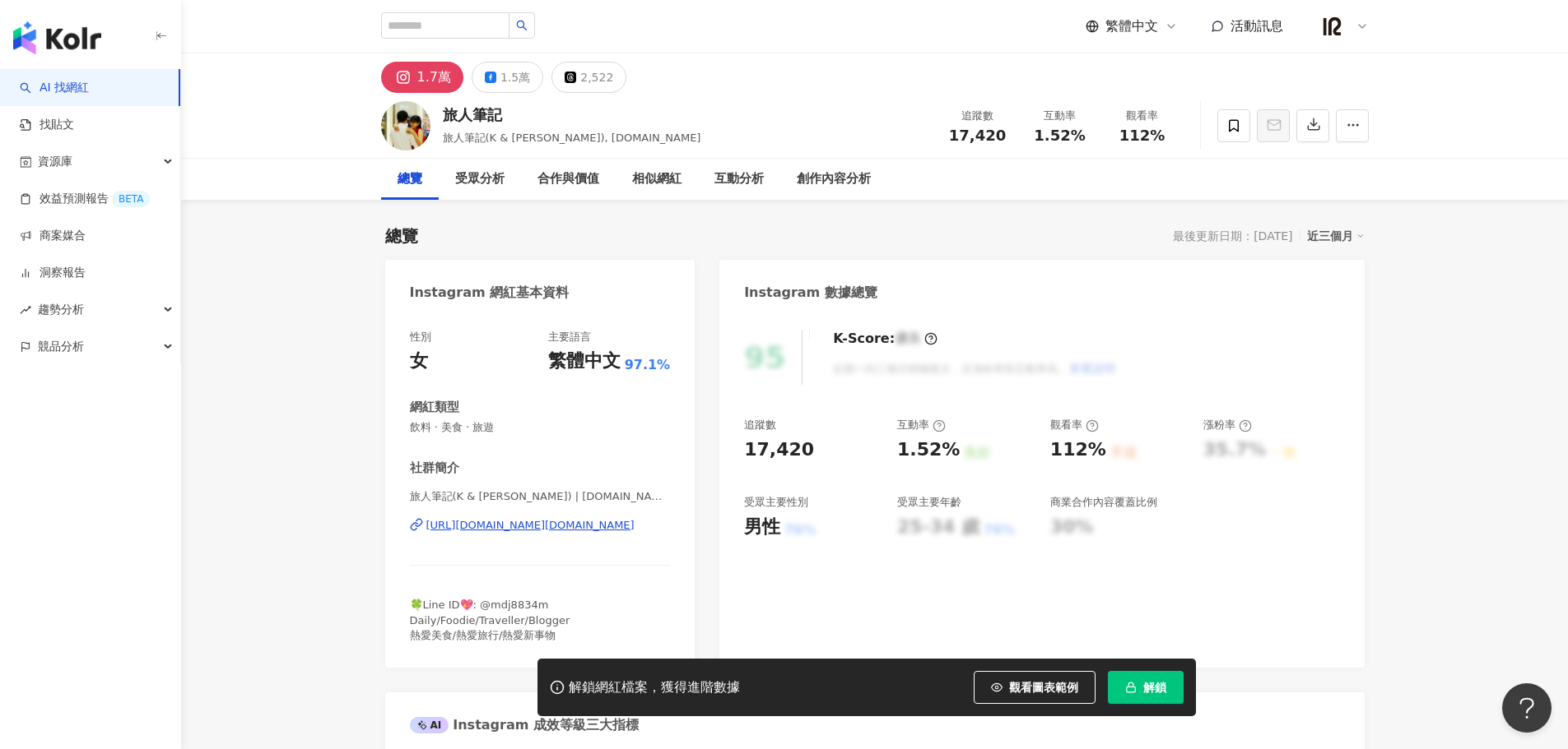
click at [622, 529] on div "https://www.instagram.com/wemedia.tw/" at bounding box center [530, 525] width 208 height 14
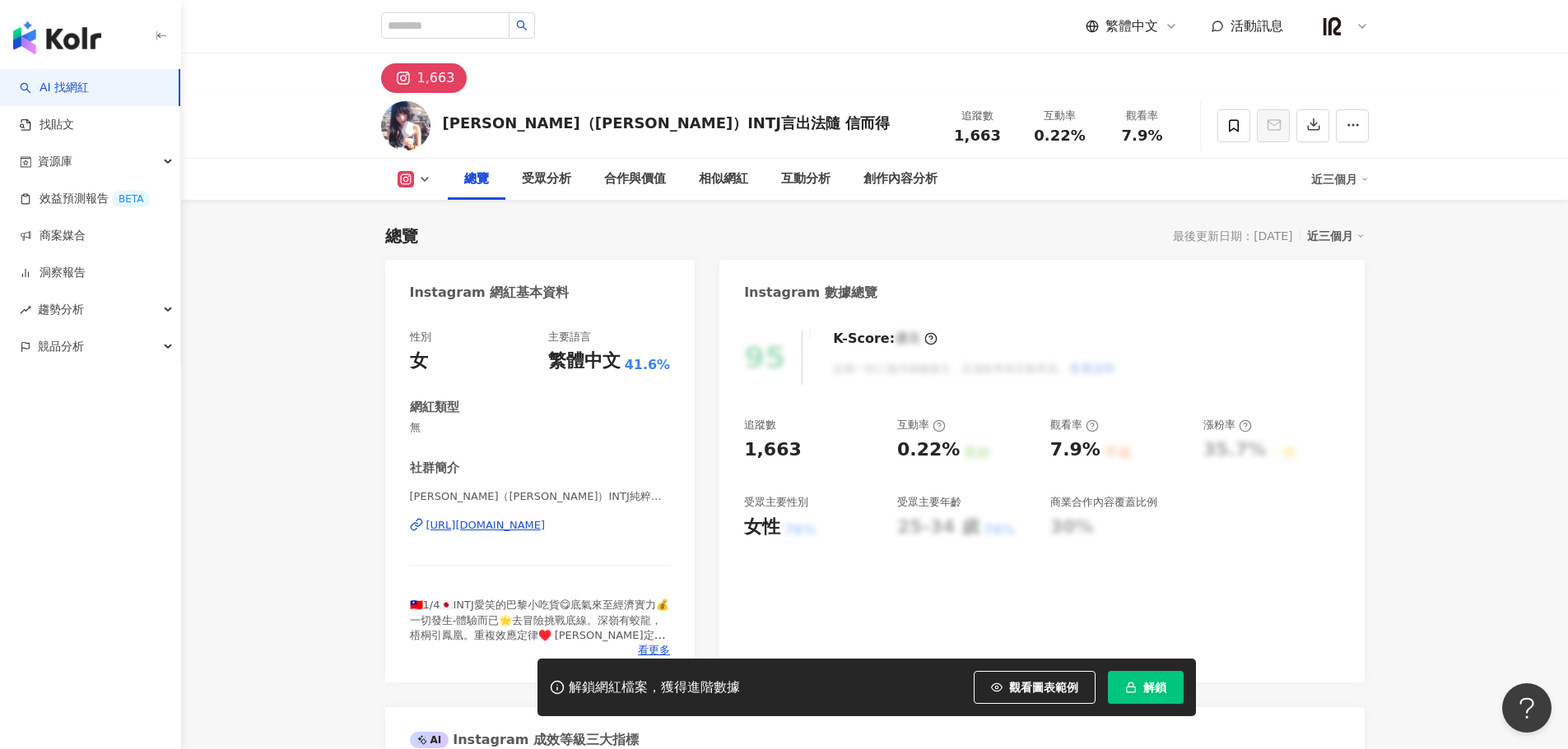
click at [546, 526] on div "https://www.instagram.com/miu_la_petite_fin_gourmet_intj/" at bounding box center [486, 525] width 119 height 14
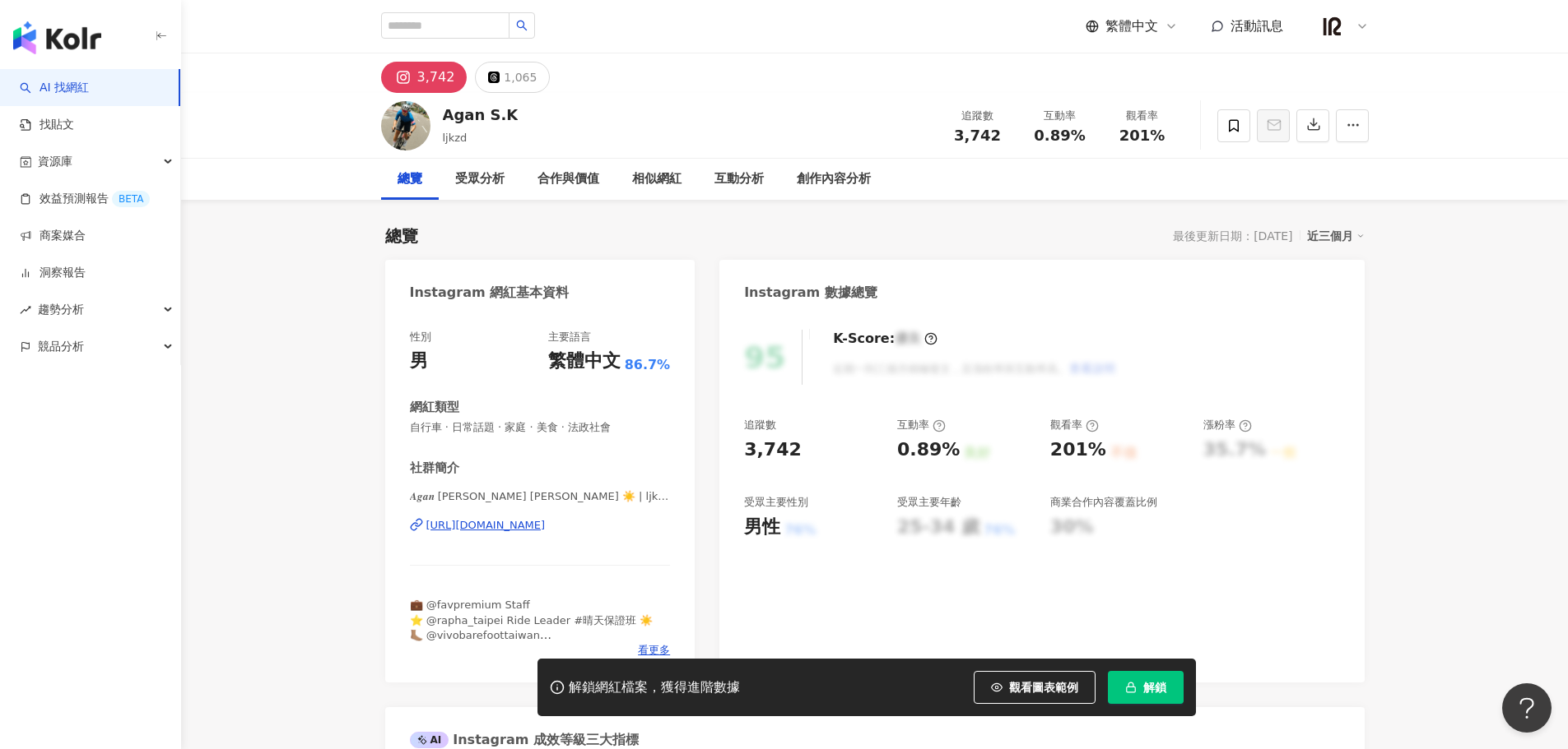
click at [497, 525] on div "[URL][DOMAIN_NAME]" at bounding box center [486, 525] width 119 height 14
click at [520, 529] on div "https://www.instagram.com/20o1_o3/" at bounding box center [486, 525] width 119 height 14
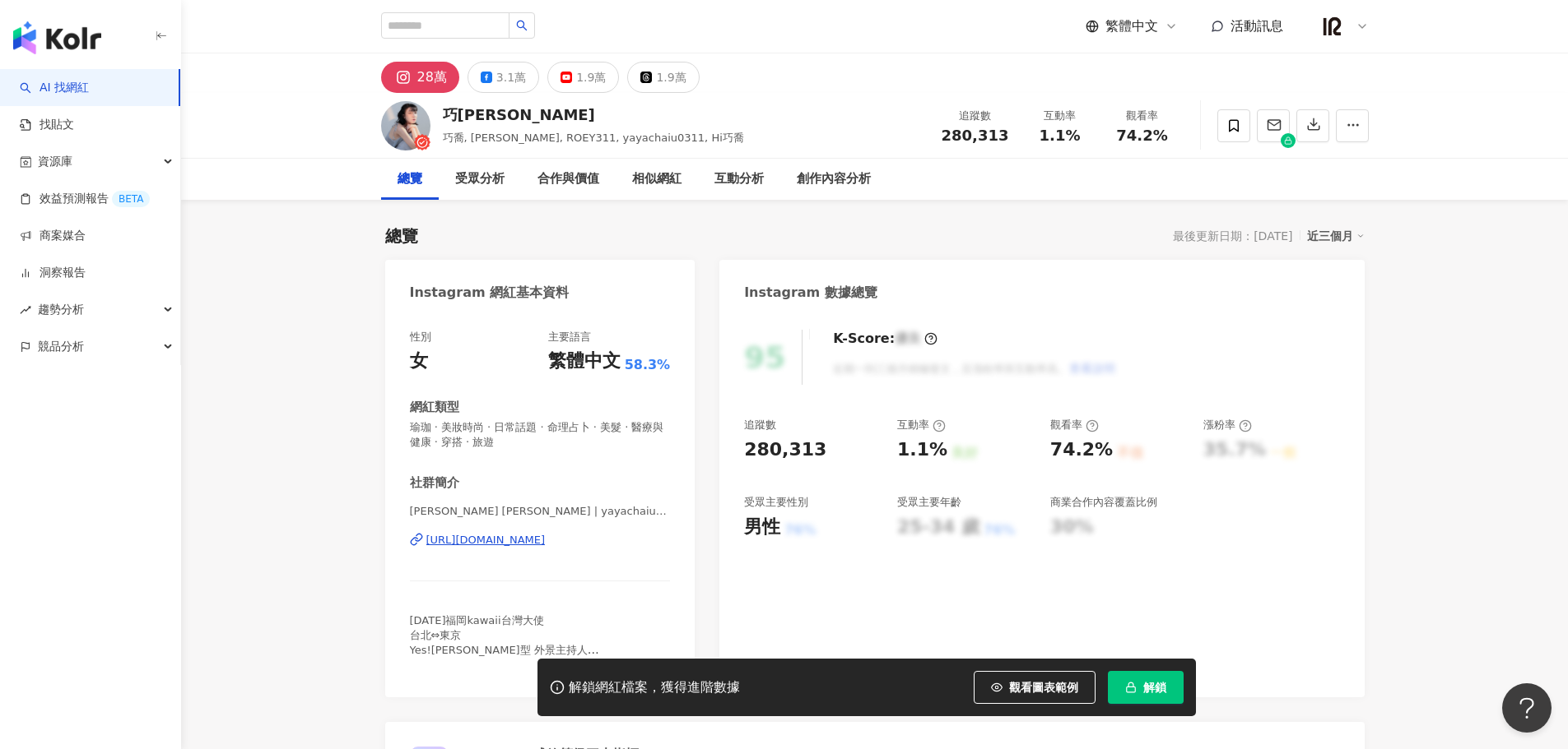
click at [546, 540] on div "[URL][DOMAIN_NAME]" at bounding box center [486, 539] width 119 height 14
